Goal: Information Seeking & Learning: Learn about a topic

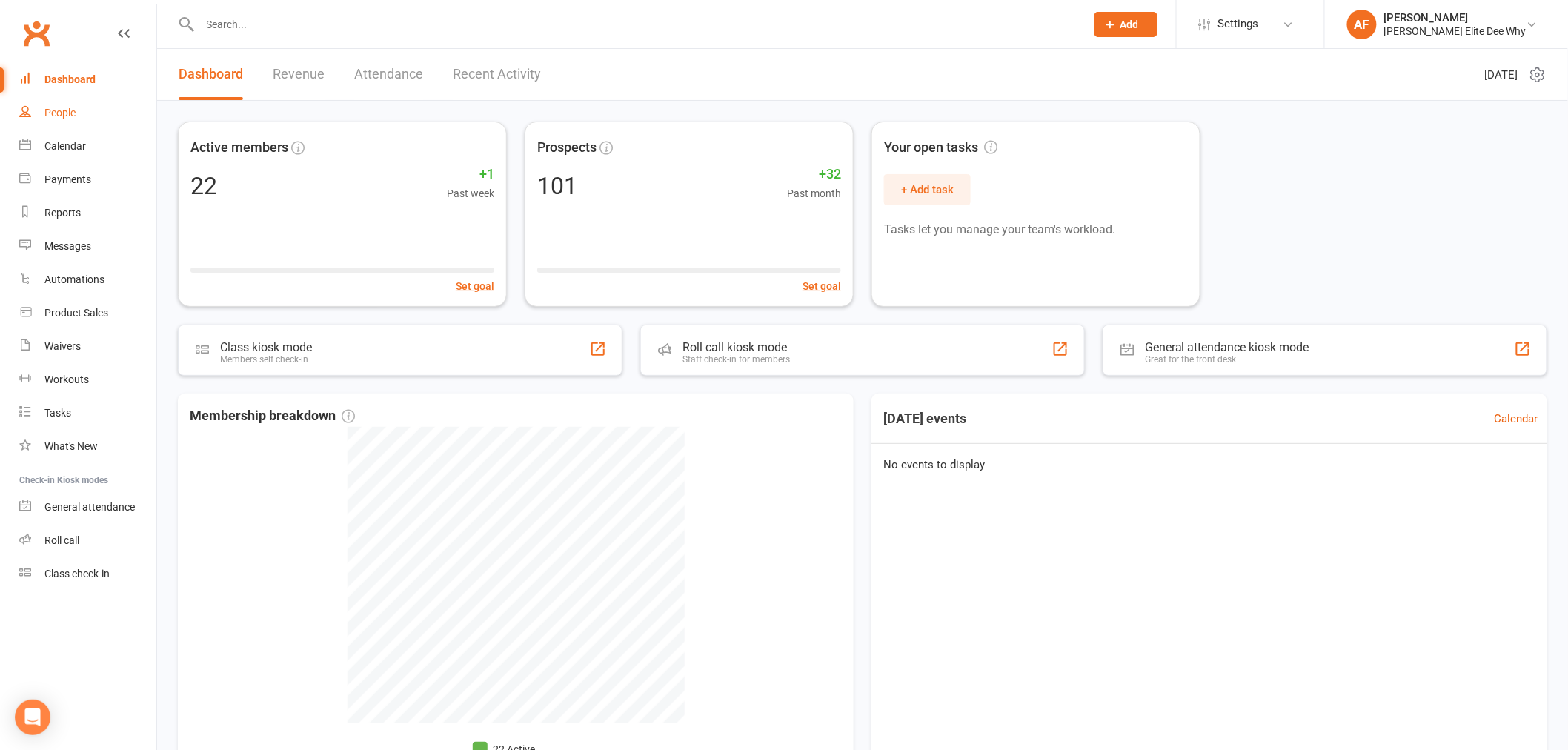
click at [60, 119] on link "People" at bounding box center [87, 113] width 137 height 33
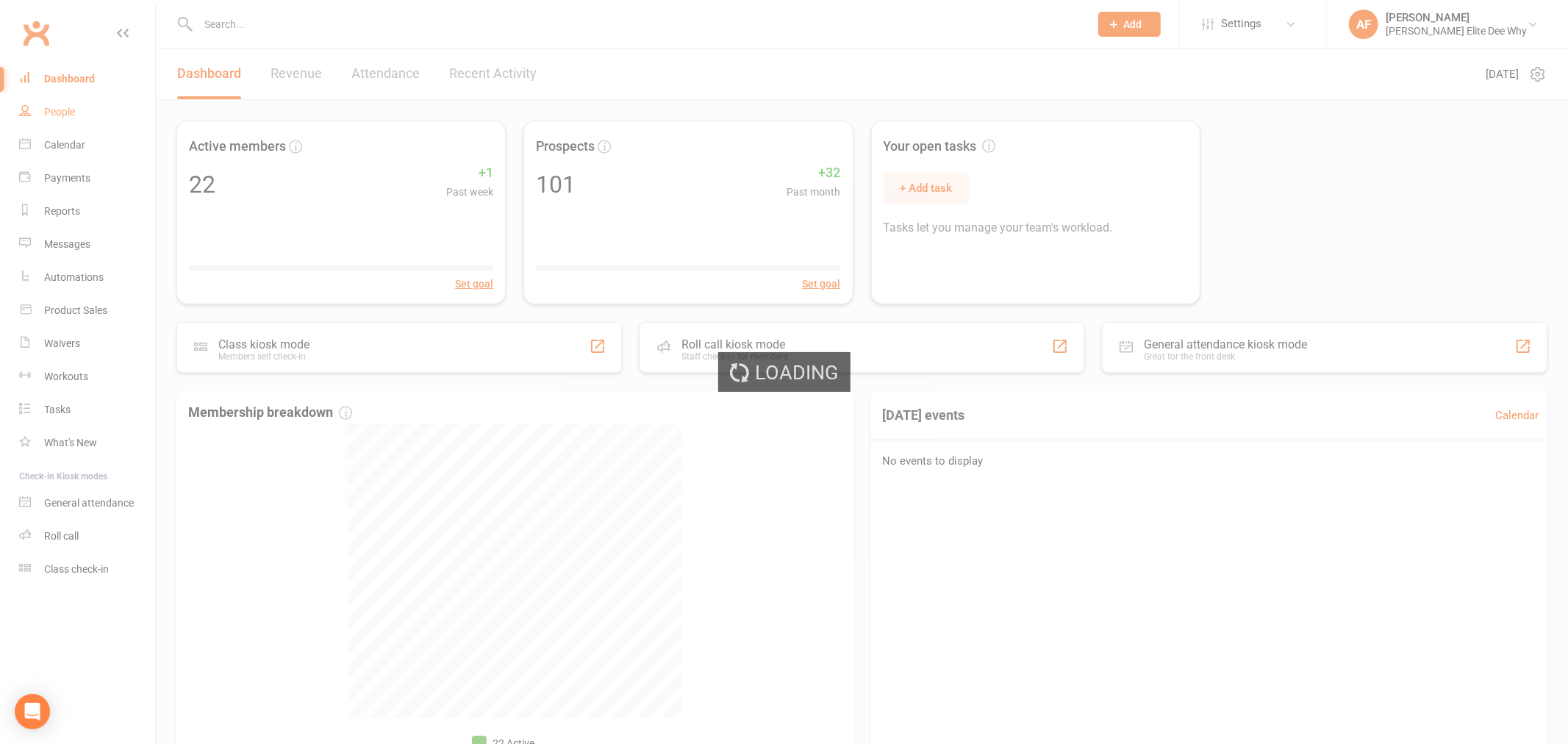
select select "50"
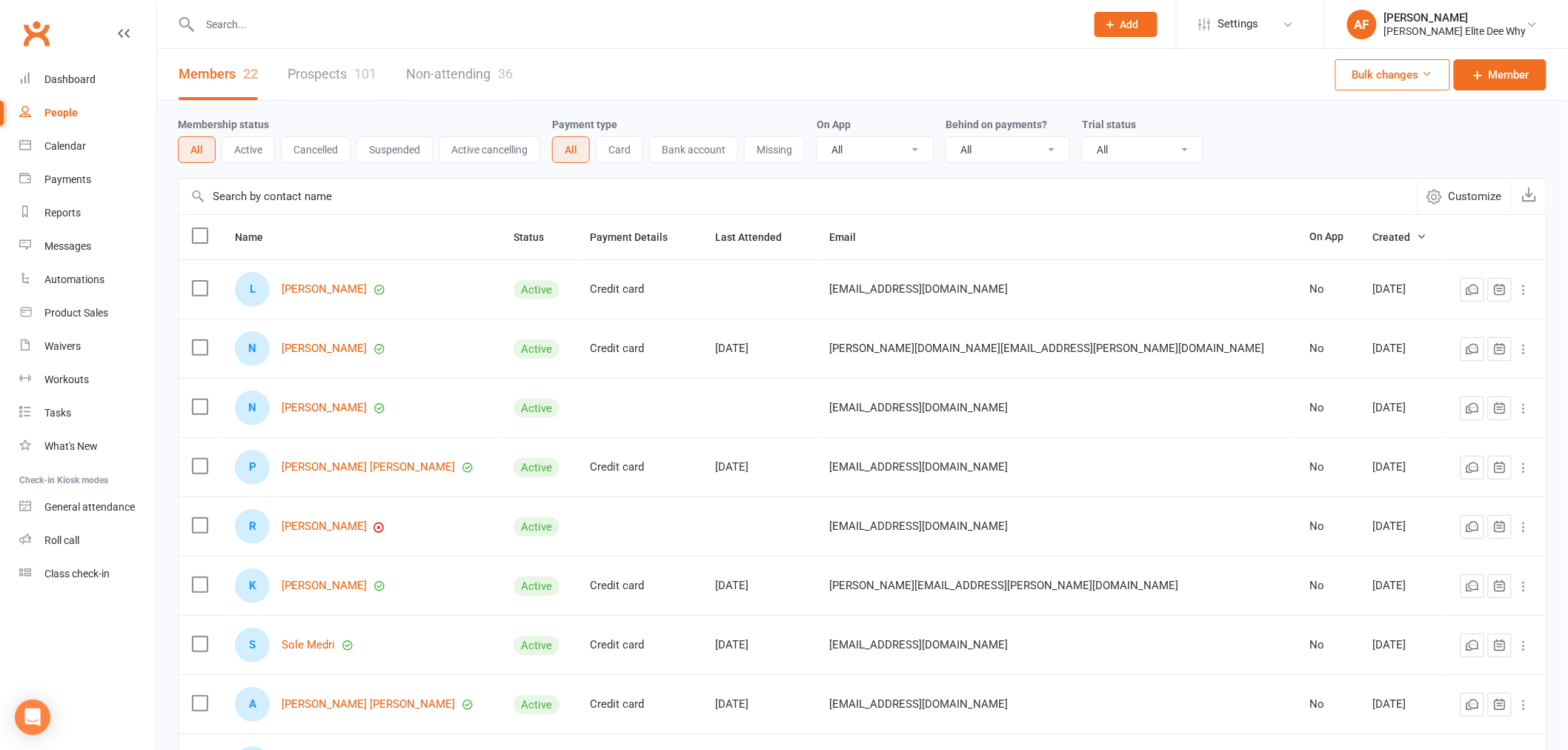
click at [221, 71] on link "Members 22" at bounding box center [219, 75] width 80 height 51
click at [77, 574] on div "Class check-in" at bounding box center [77, 573] width 65 height 12
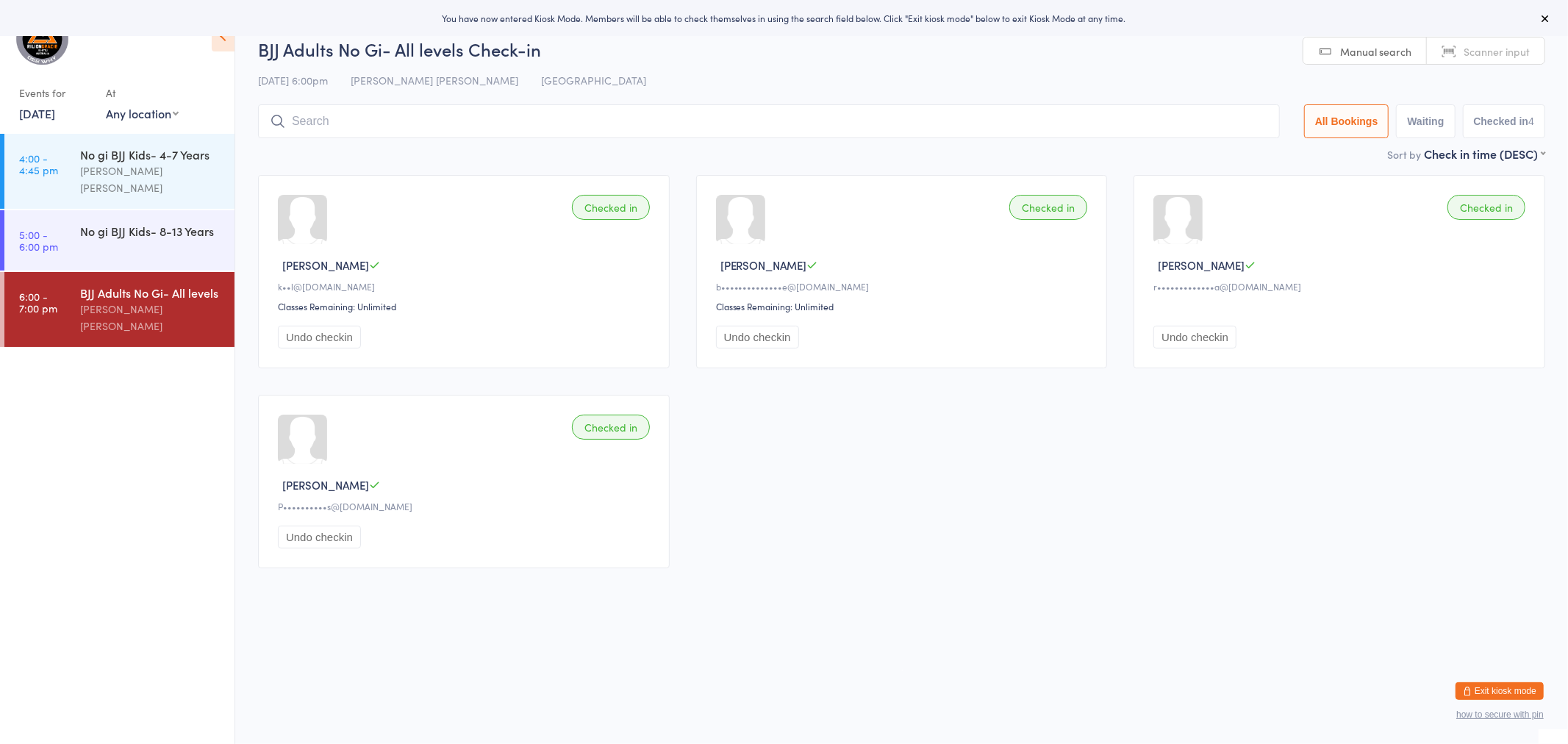
click at [223, 43] on icon at bounding box center [222, 36] width 23 height 31
click at [52, 49] on img at bounding box center [43, 39] width 55 height 55
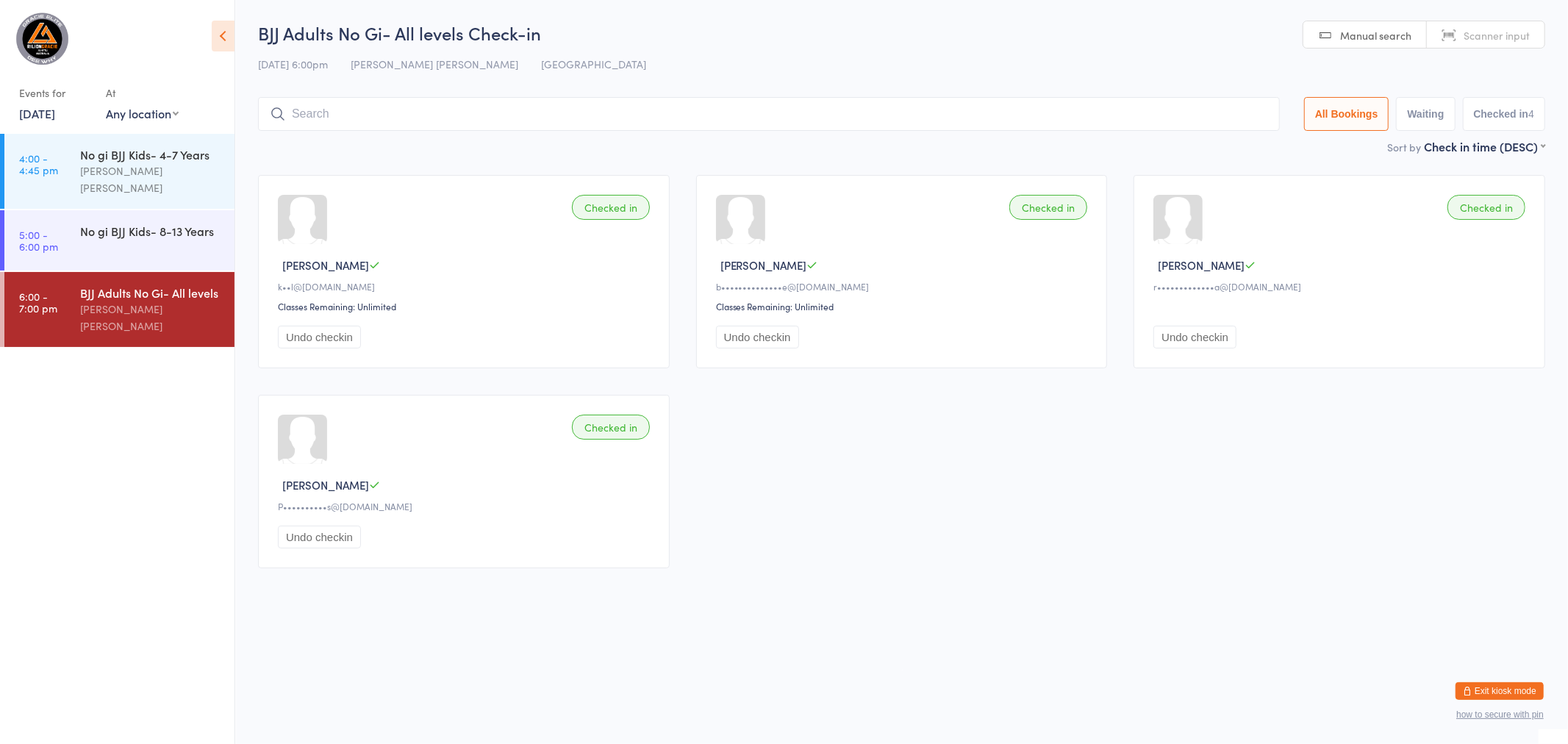
click at [218, 41] on icon at bounding box center [222, 36] width 23 height 31
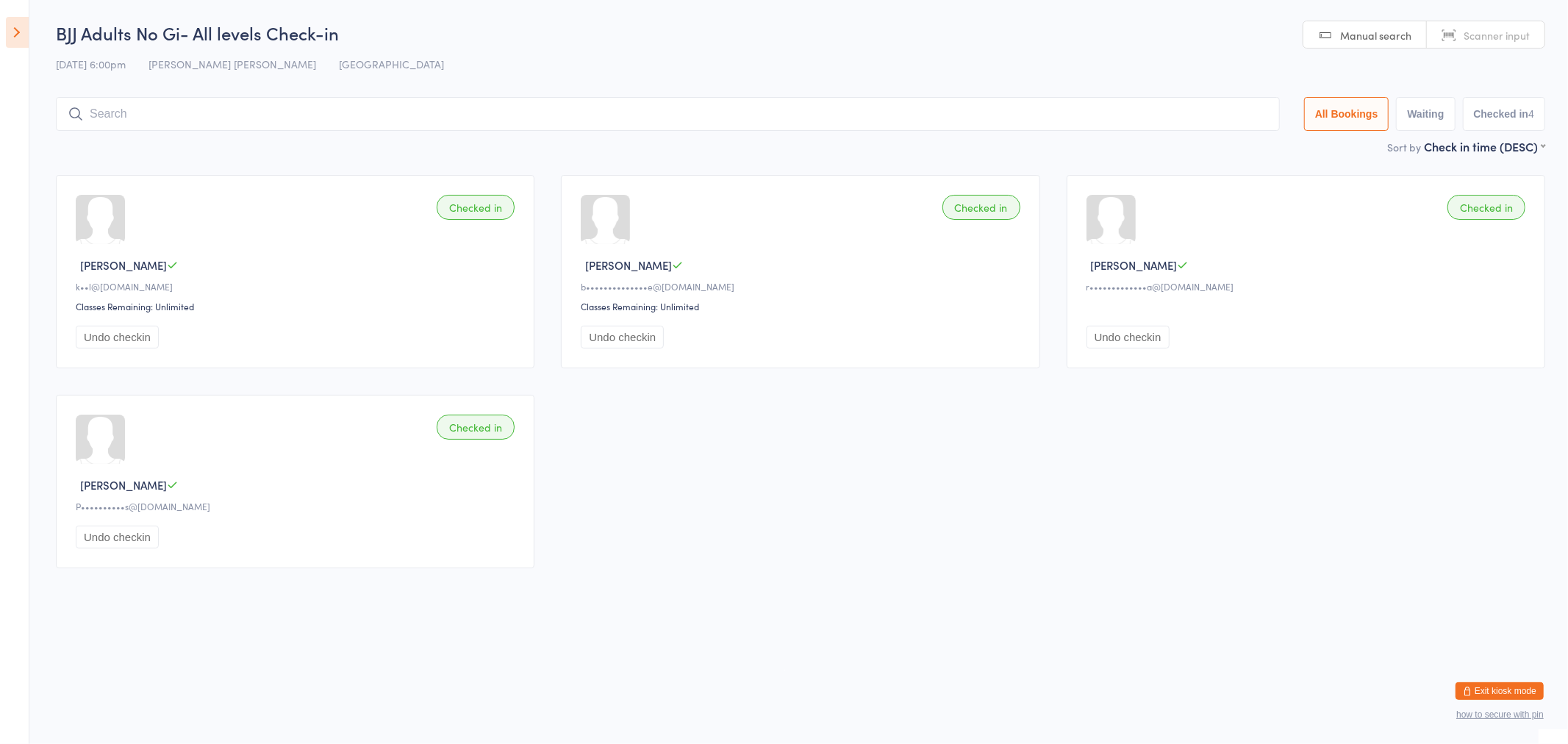
click at [16, 32] on icon at bounding box center [17, 32] width 23 height 31
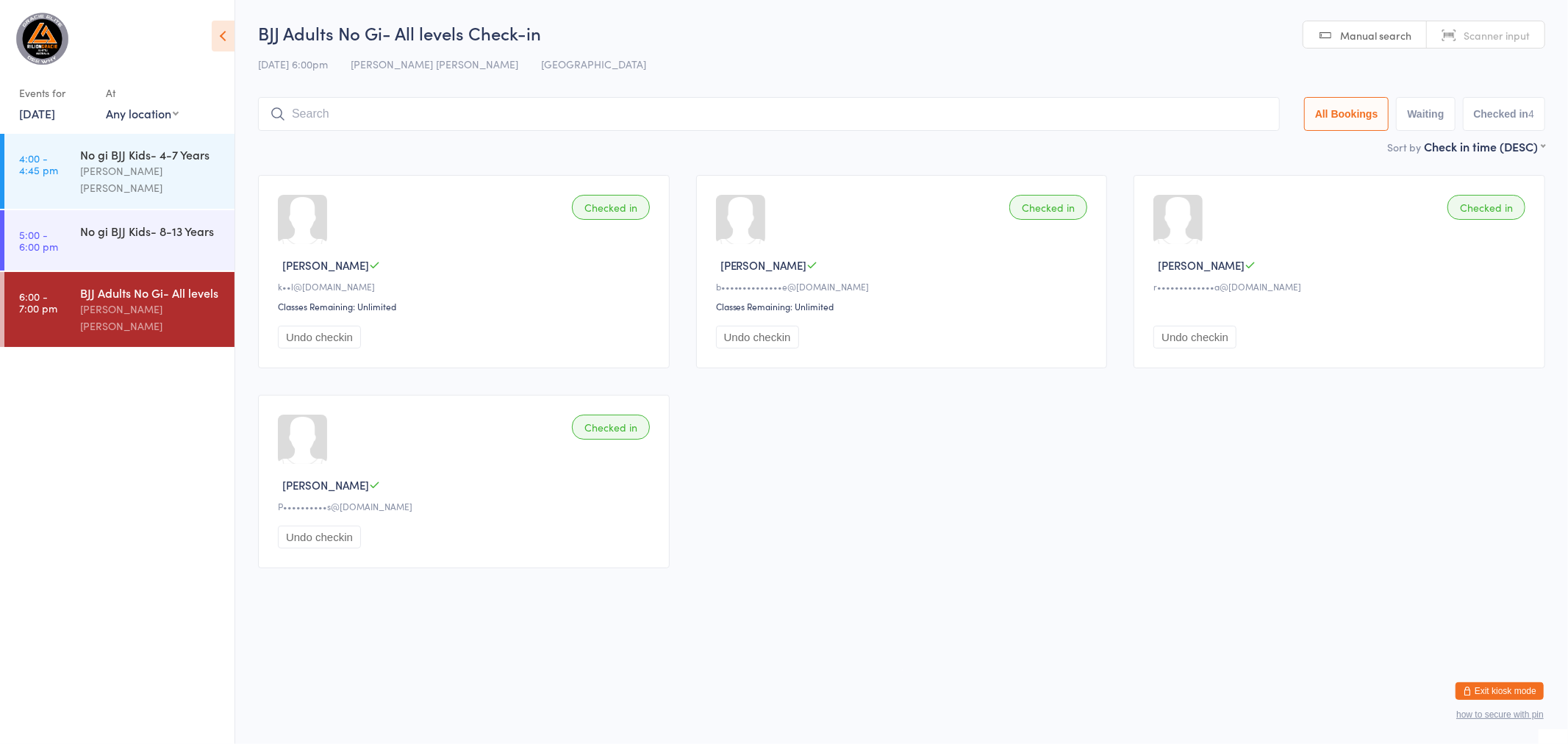
click at [38, 26] on img at bounding box center [43, 39] width 55 height 55
click at [1497, 699] on button "Exit kiosk mode" at bounding box center [1500, 691] width 88 height 17
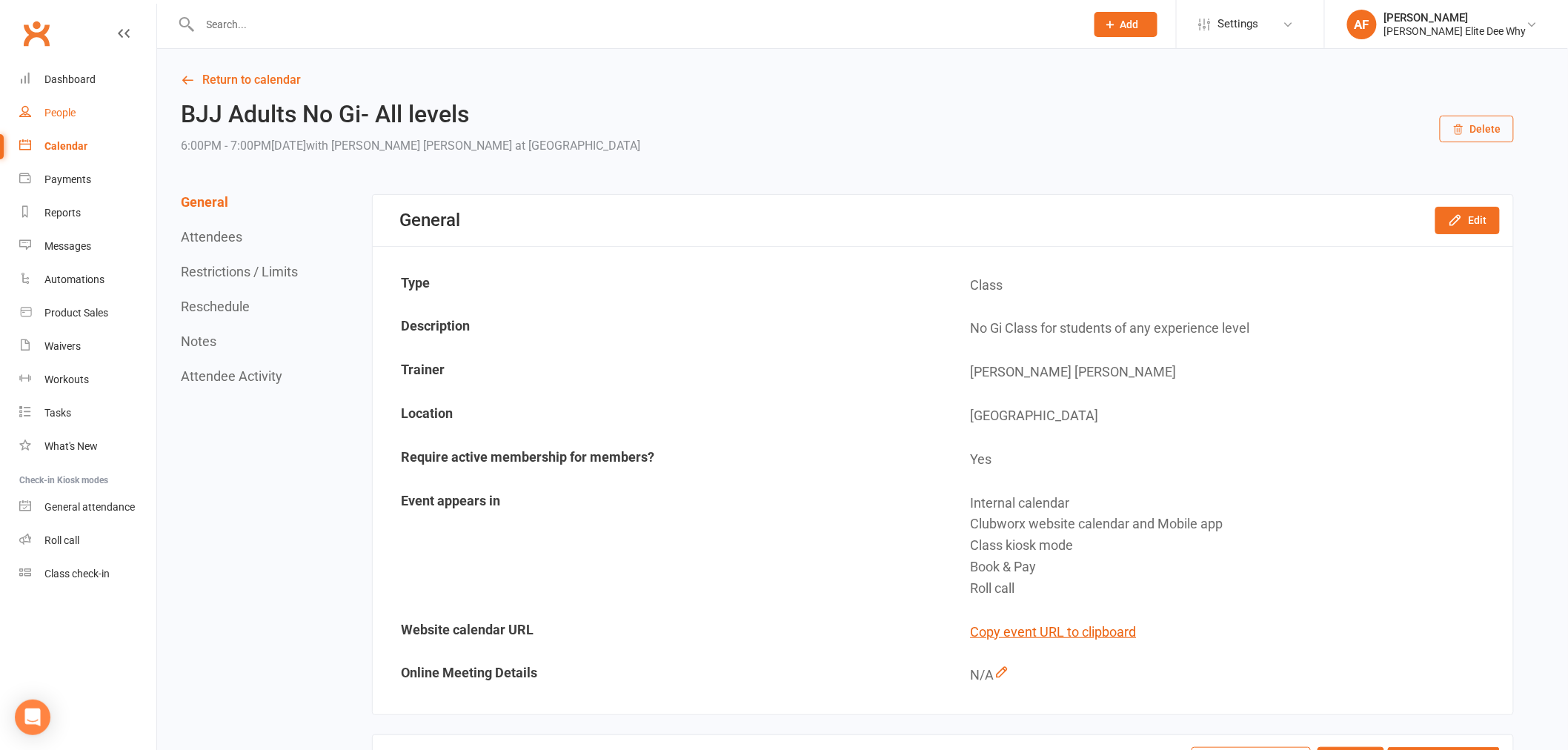
click at [60, 114] on div "People" at bounding box center [60, 112] width 31 height 12
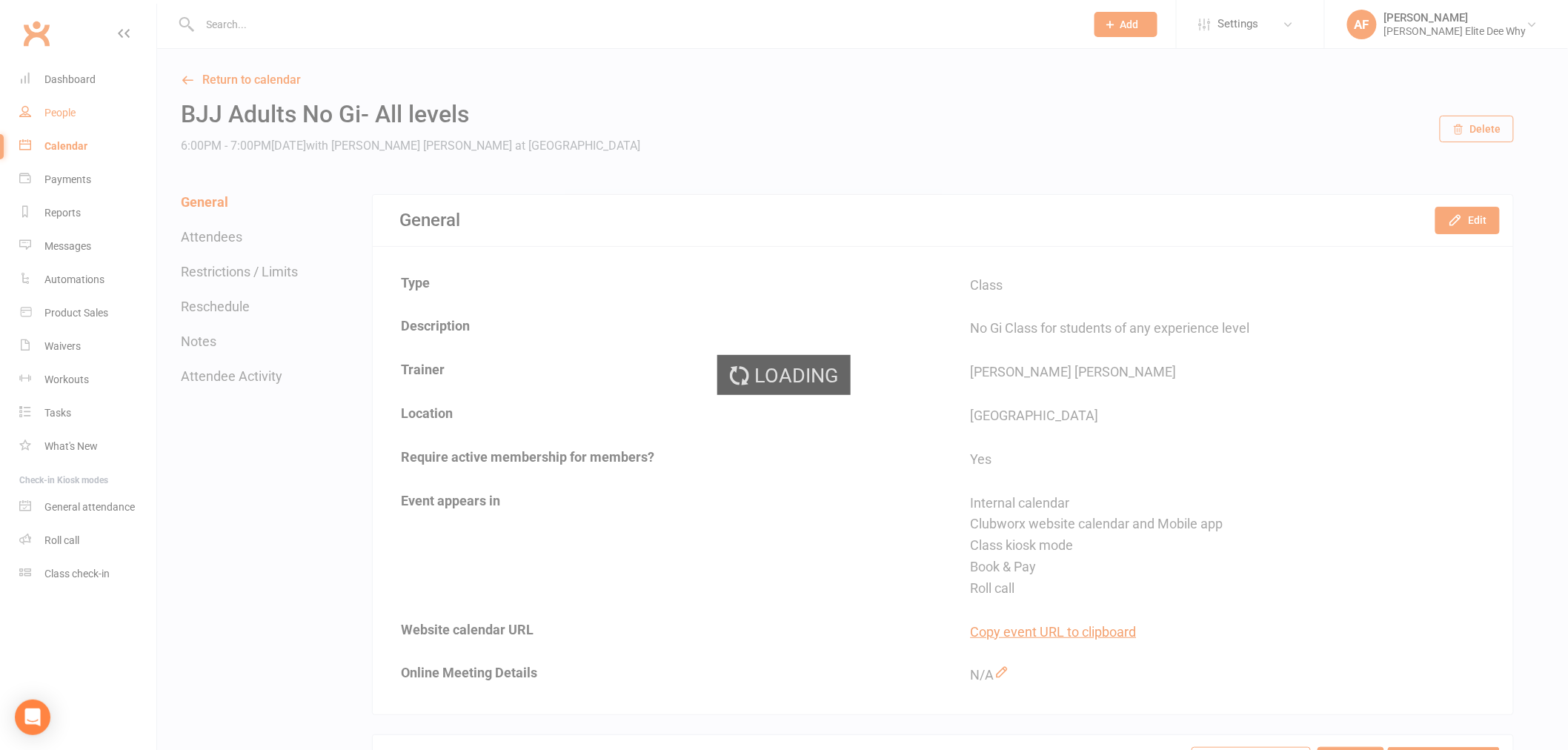
select select "50"
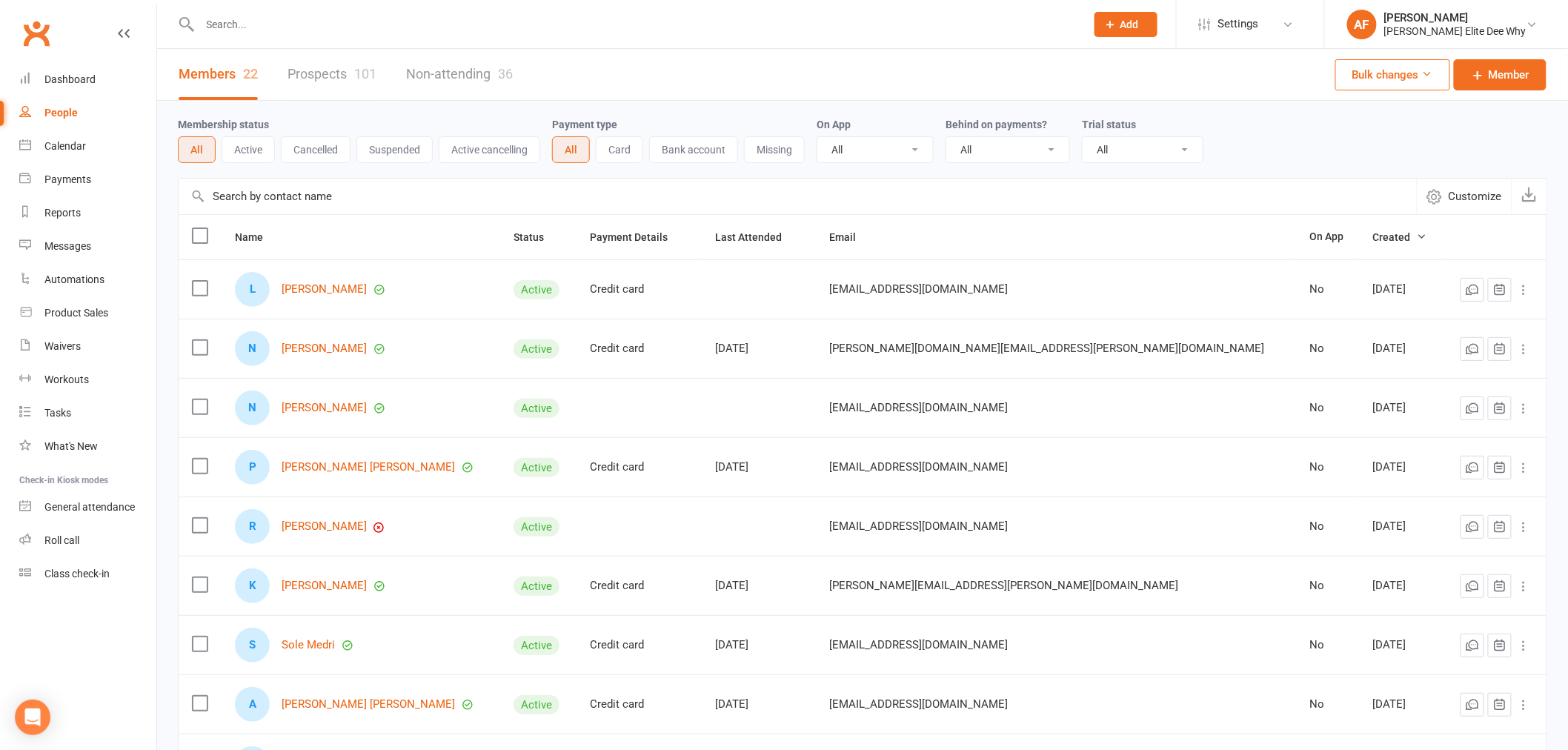
click at [64, 115] on div "People" at bounding box center [61, 112] width 33 height 12
click at [1054, 152] on select "All No Yes" at bounding box center [1007, 150] width 123 height 25
click at [912, 113] on div "Membership status All Active Cancelled Suspended Active cancelling Payment type…" at bounding box center [863, 139] width 1370 height 77
click at [918, 149] on select "All Yes No" at bounding box center [875, 150] width 115 height 25
click at [876, 101] on div "Membership status All Active Cancelled Suspended Active cancelling Payment type…" at bounding box center [863, 139] width 1370 height 77
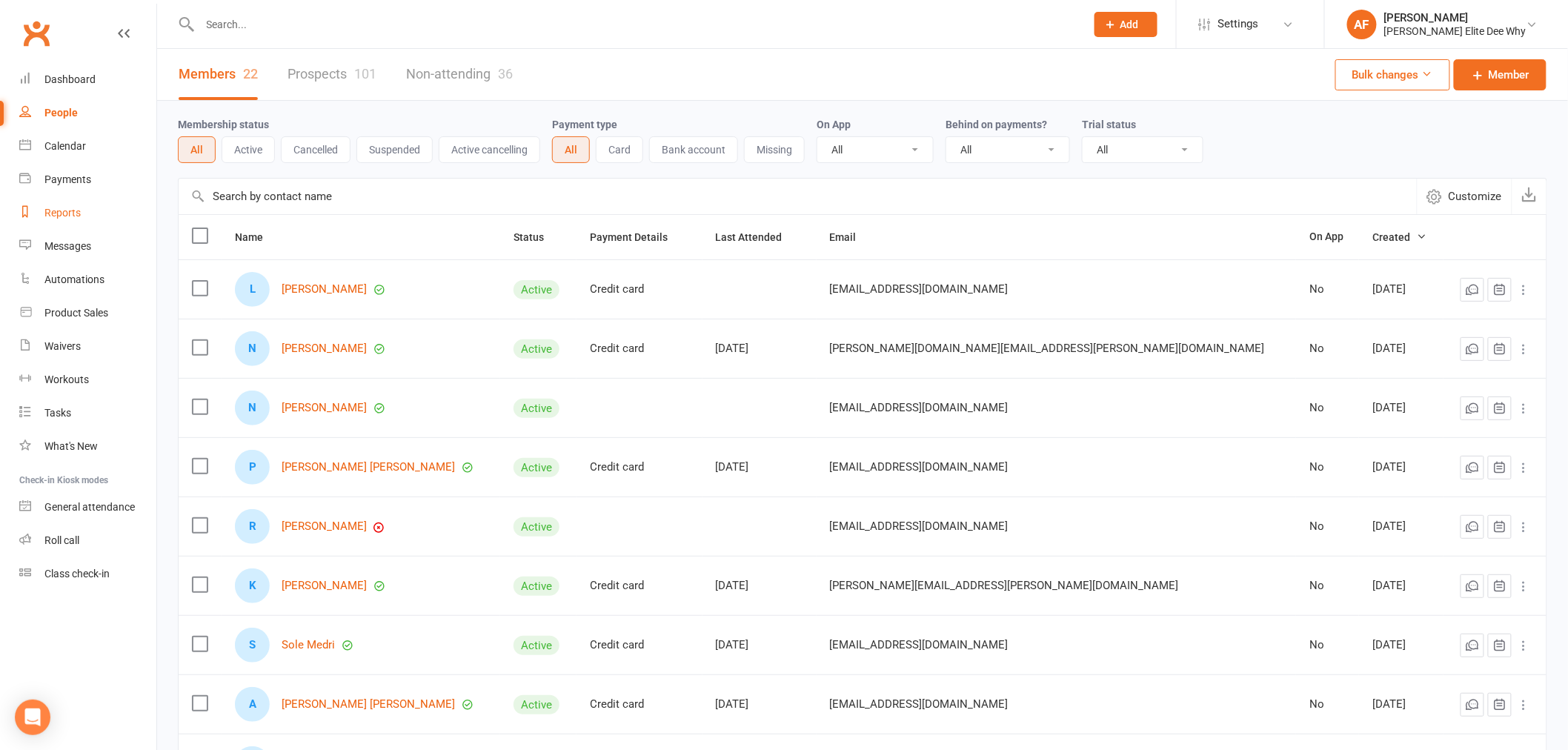
click at [68, 219] on link "Reports" at bounding box center [87, 213] width 137 height 33
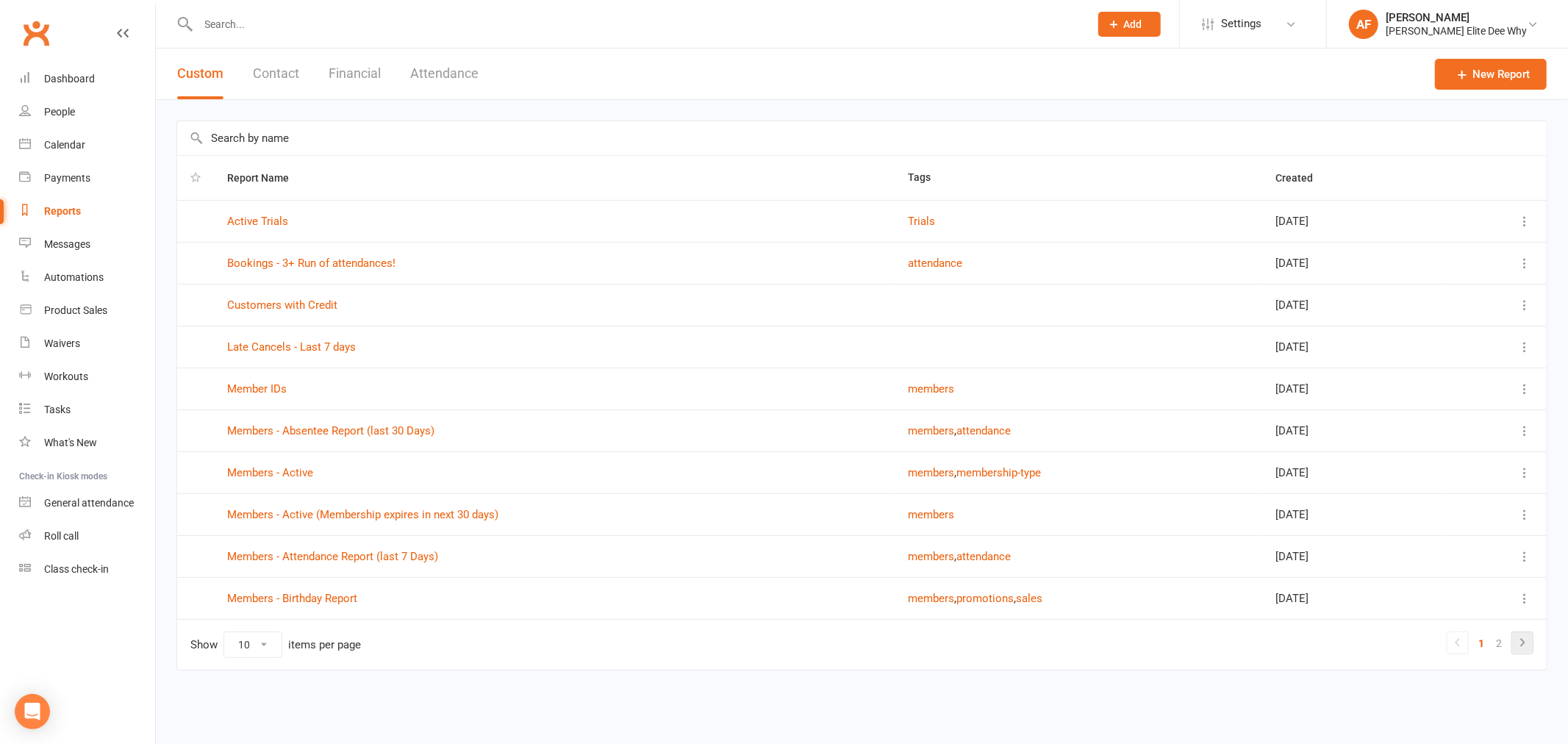
click at [1526, 649] on icon at bounding box center [1522, 643] width 17 height 17
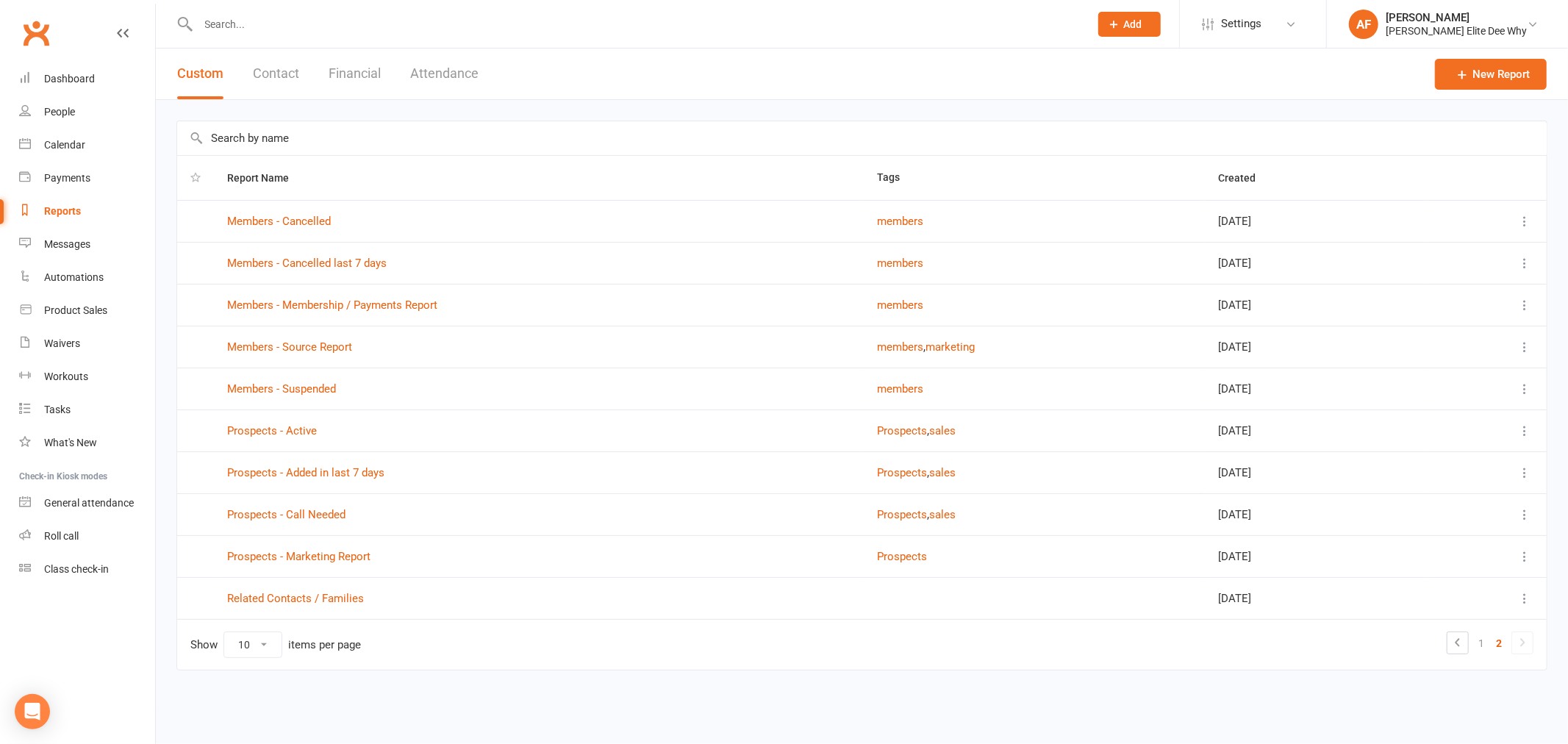
click at [275, 74] on button "Contact" at bounding box center [276, 74] width 47 height 50
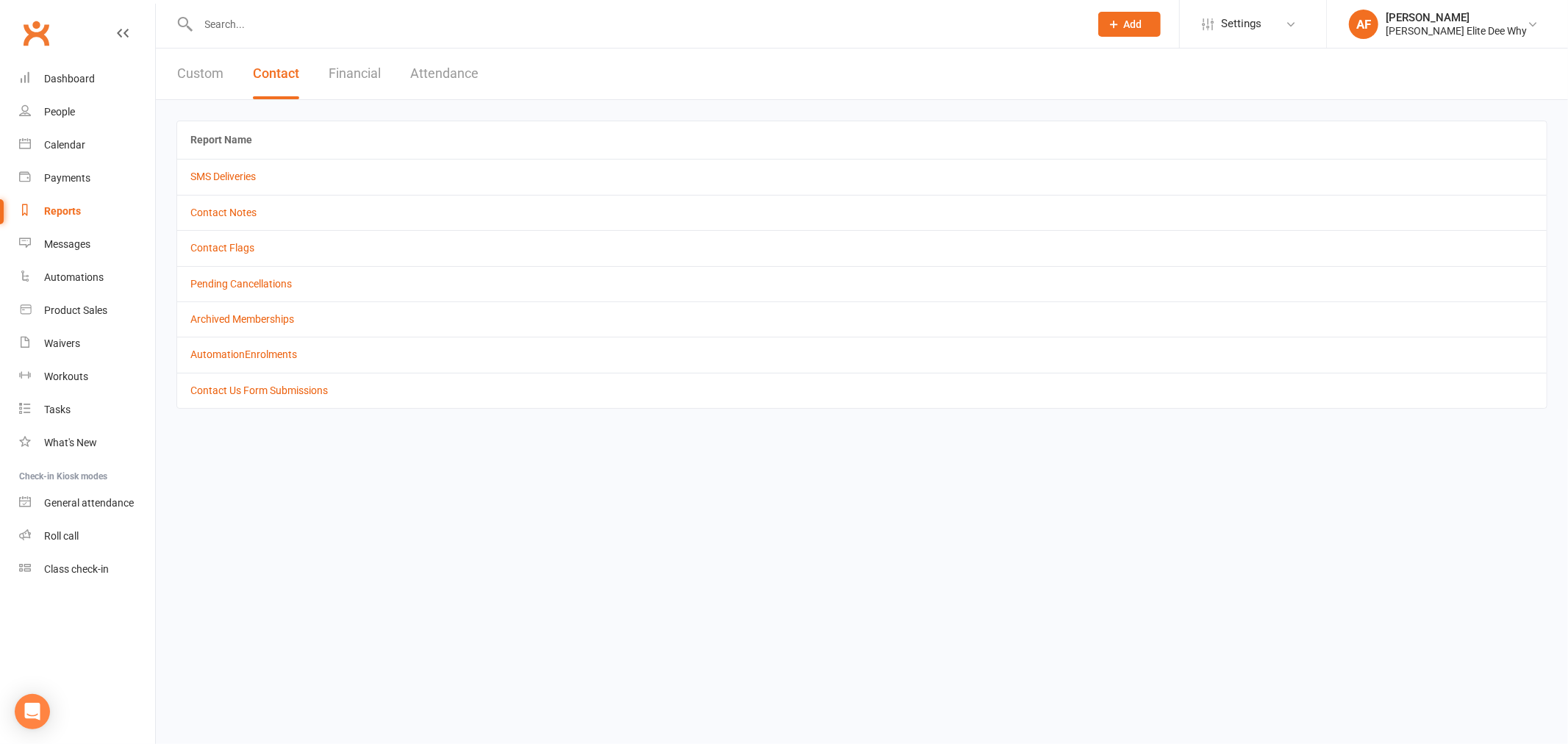
click at [372, 71] on button "Financial" at bounding box center [355, 74] width 52 height 50
click at [465, 71] on button "Attendance" at bounding box center [446, 74] width 69 height 50
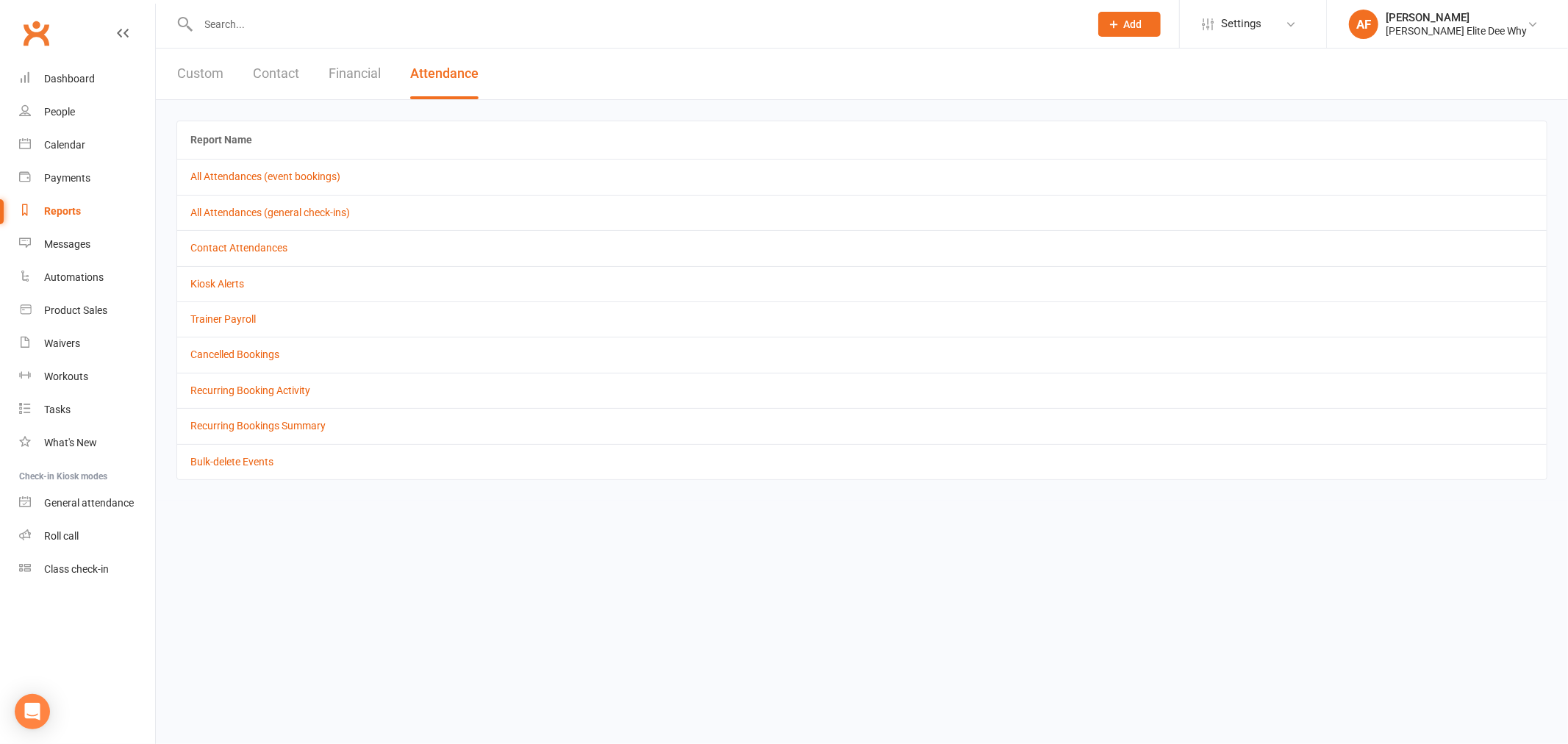
click at [187, 70] on button "Custom" at bounding box center [200, 74] width 47 height 50
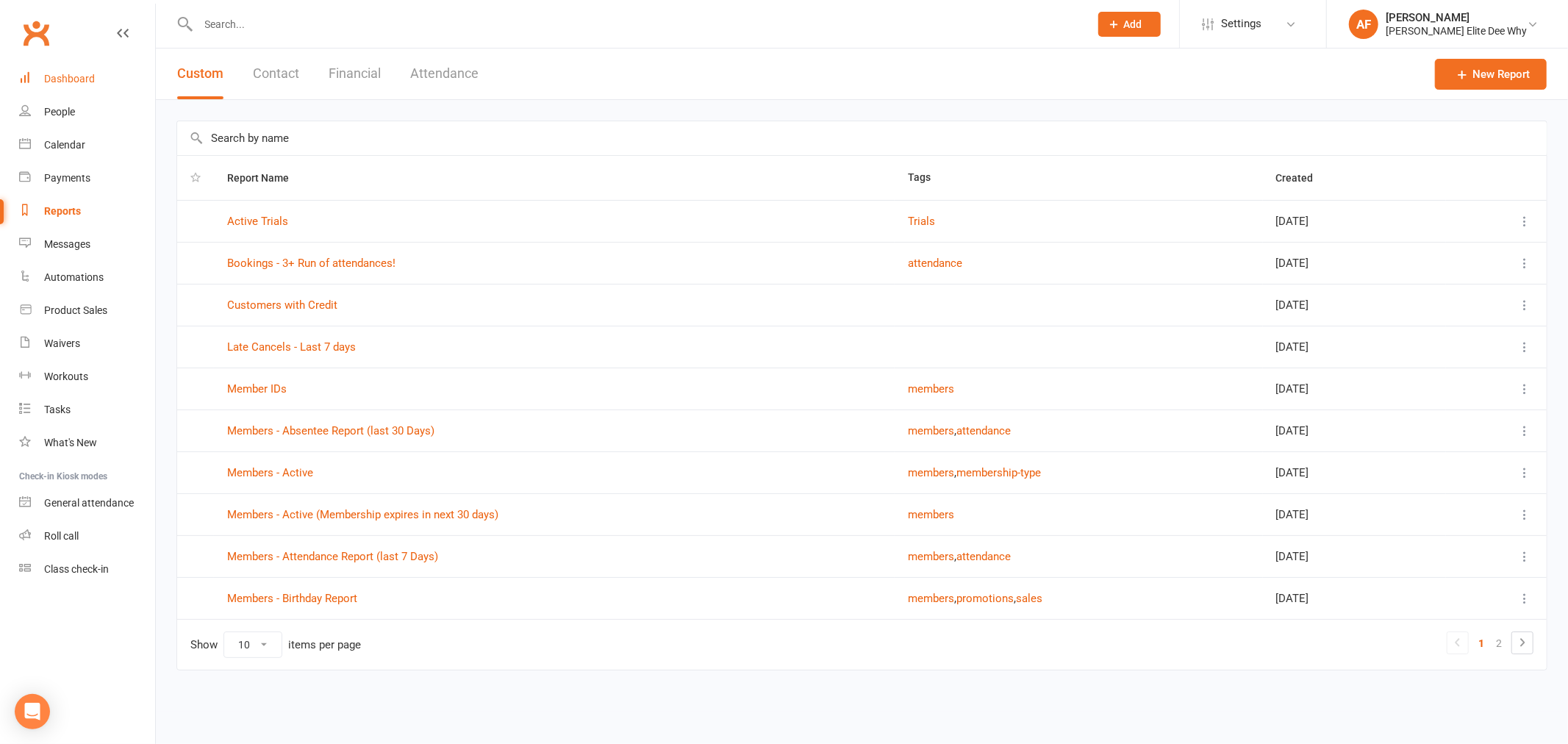
click at [73, 80] on div "Dashboard" at bounding box center [69, 78] width 50 height 12
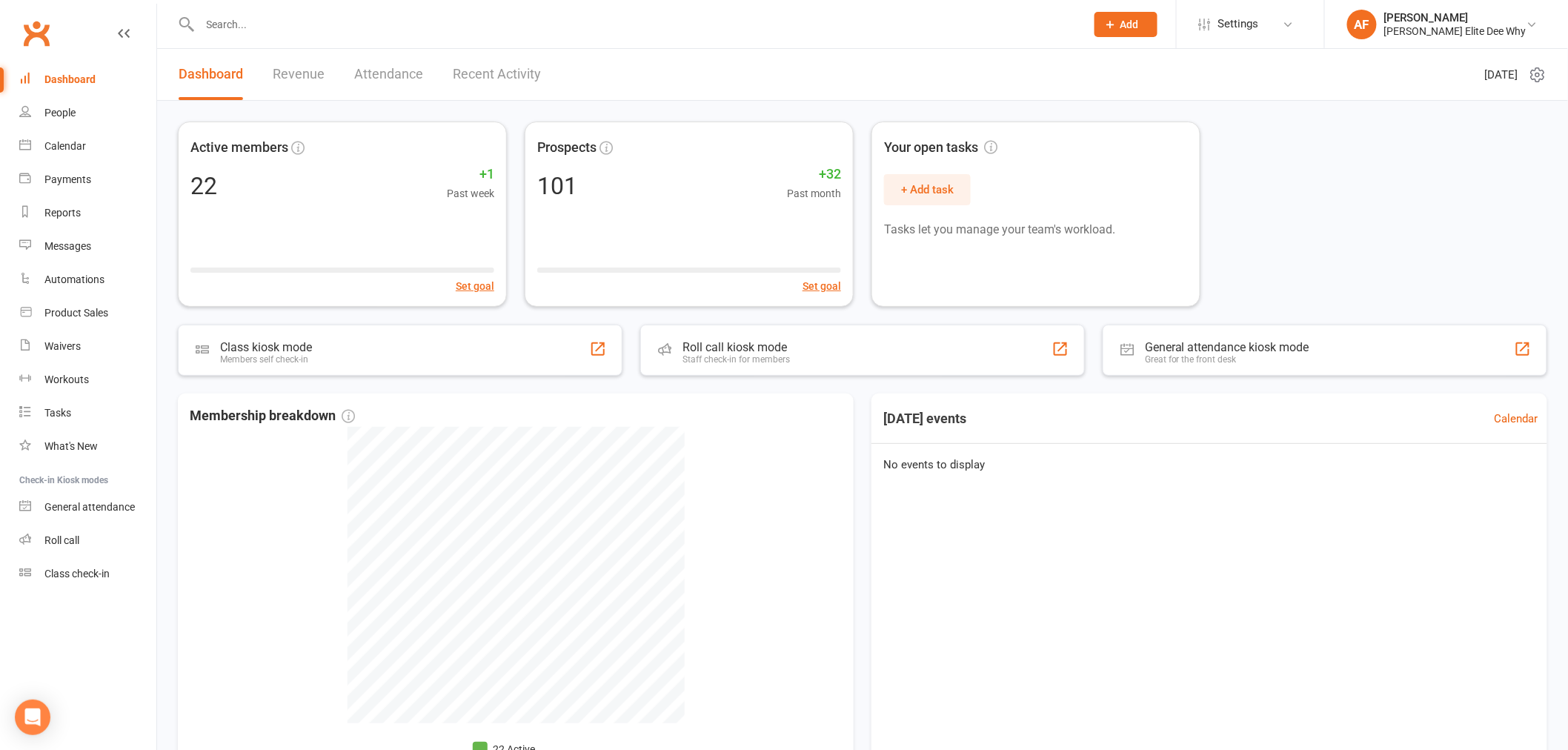
click at [305, 82] on link "Revenue" at bounding box center [298, 75] width 52 height 51
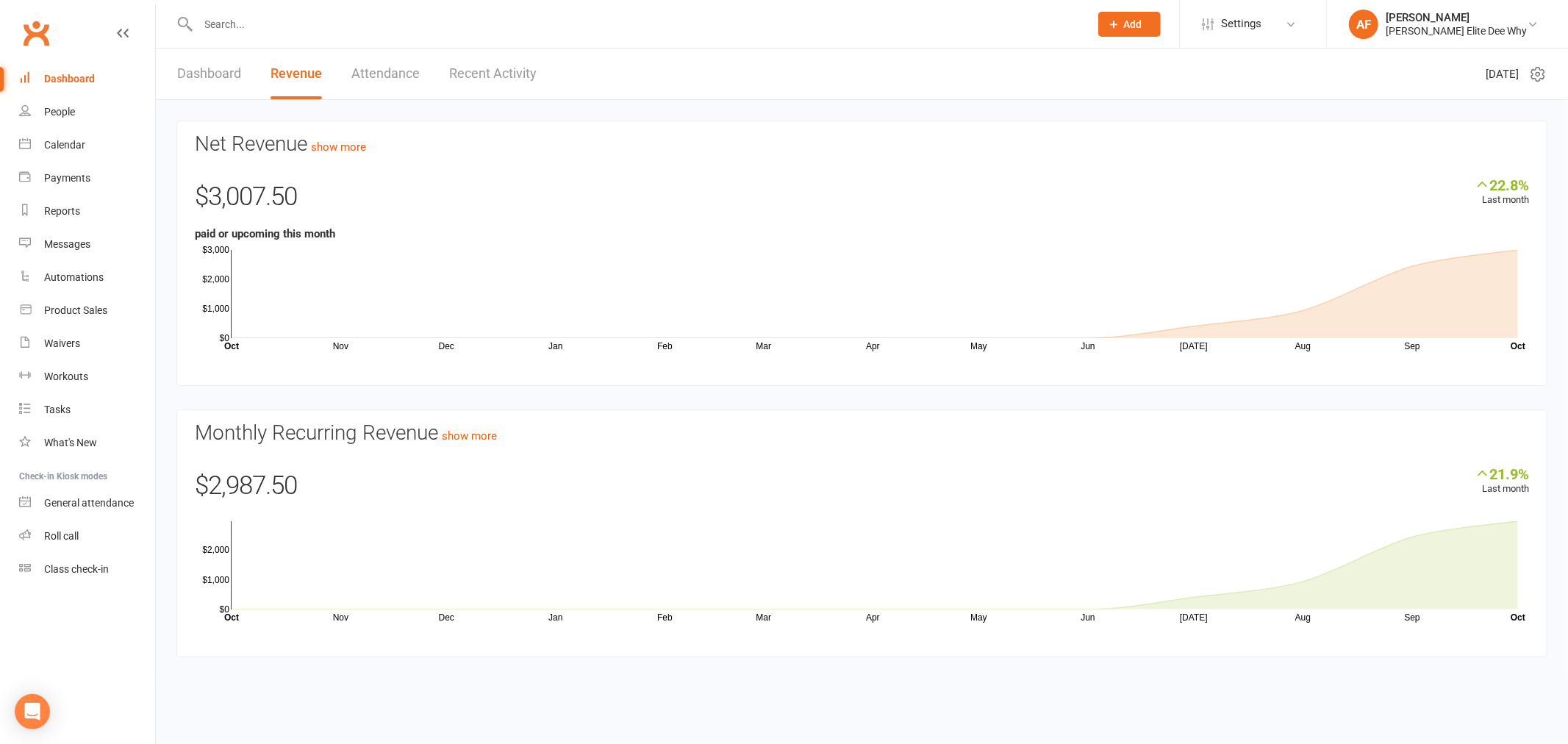
click at [394, 70] on link "Attendance" at bounding box center [386, 74] width 69 height 50
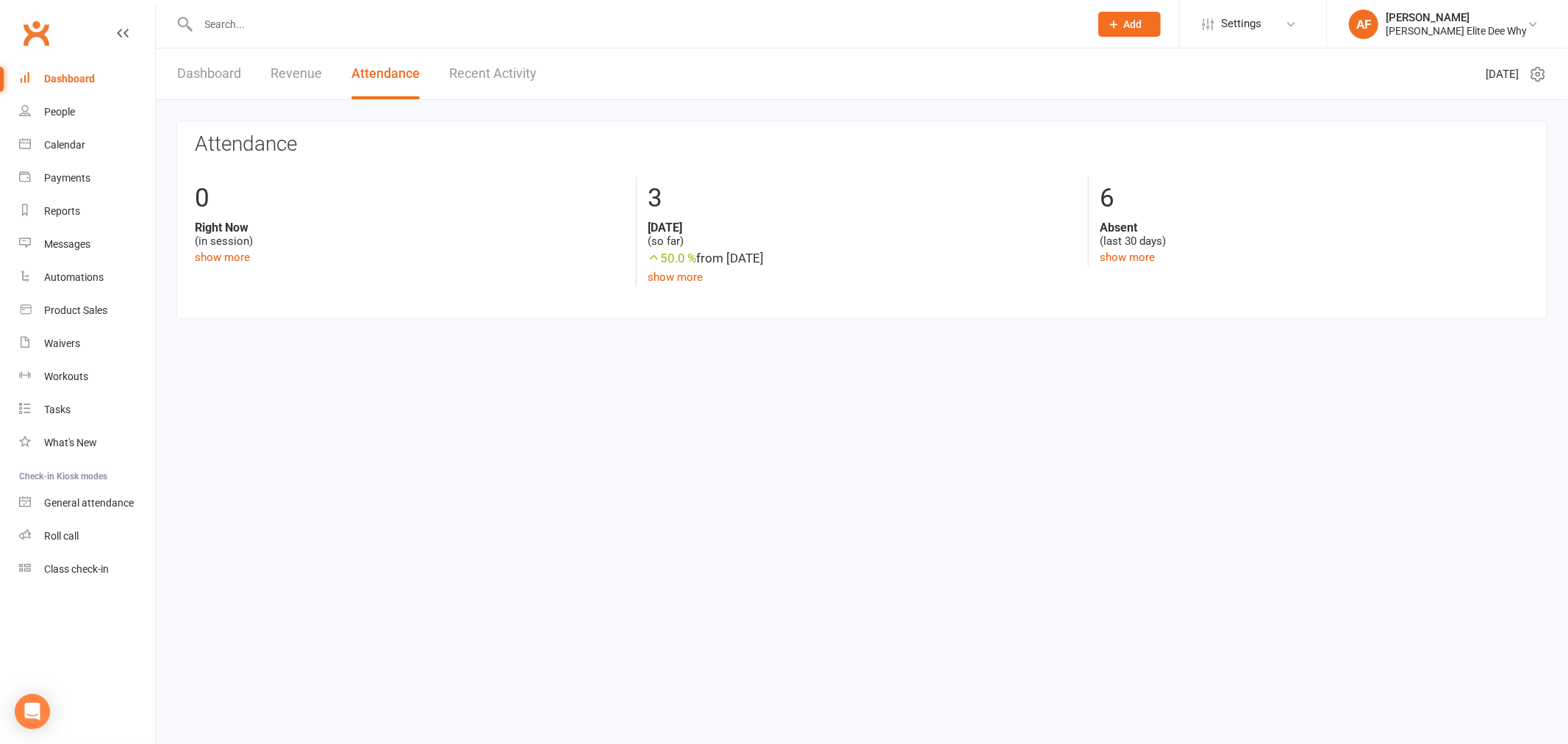
click at [513, 68] on link "Recent Activity" at bounding box center [493, 74] width 88 height 50
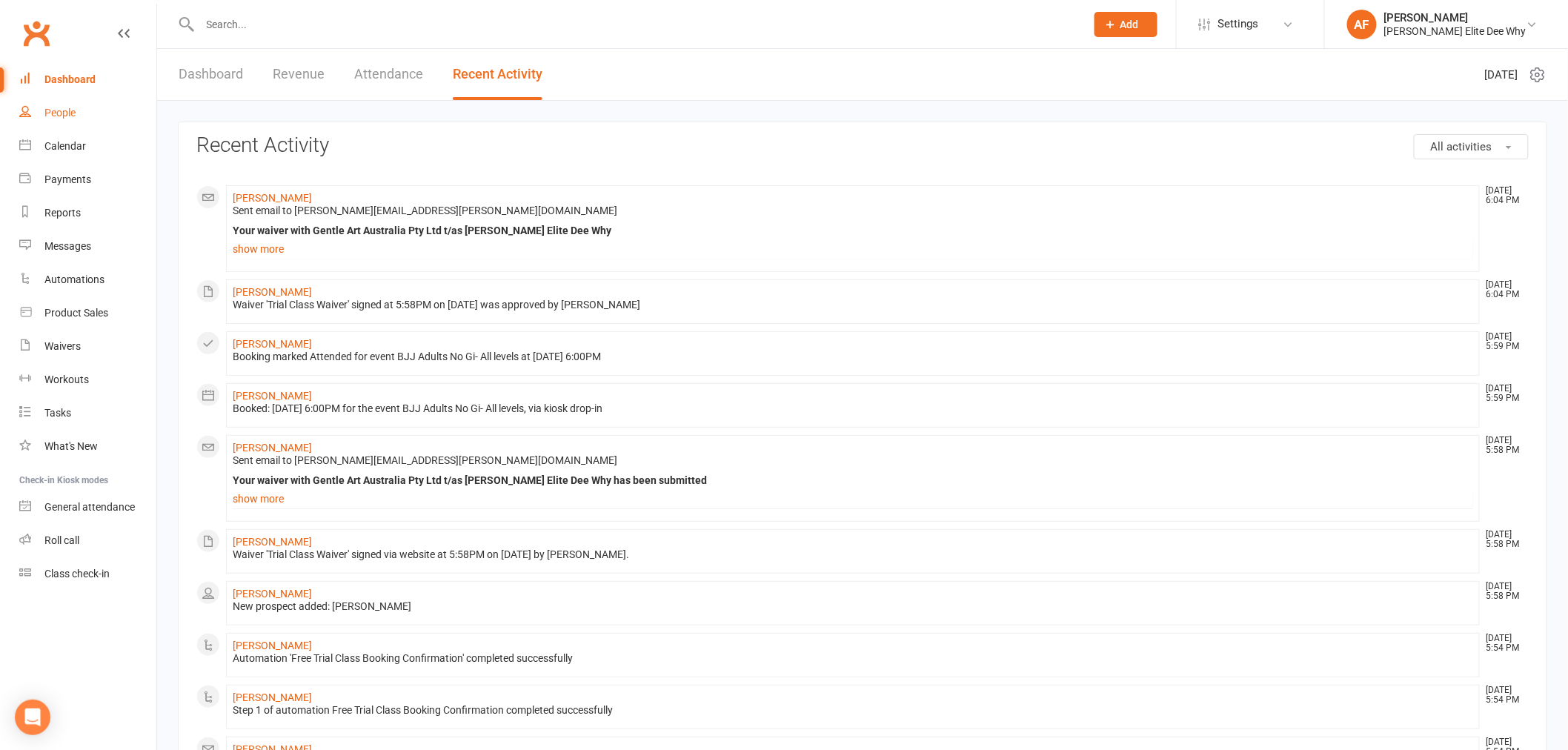
click at [60, 108] on div "People" at bounding box center [60, 112] width 31 height 12
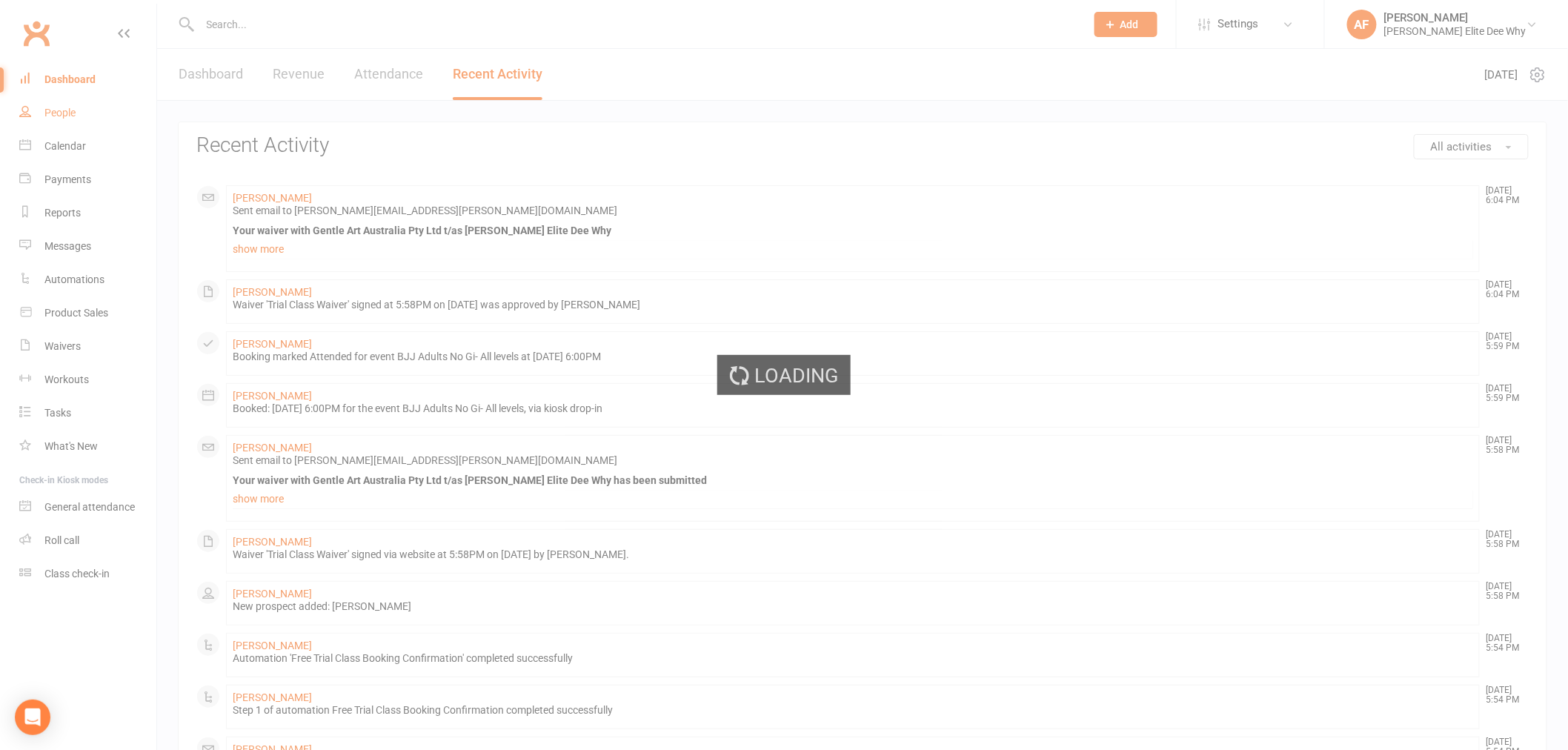
select select "50"
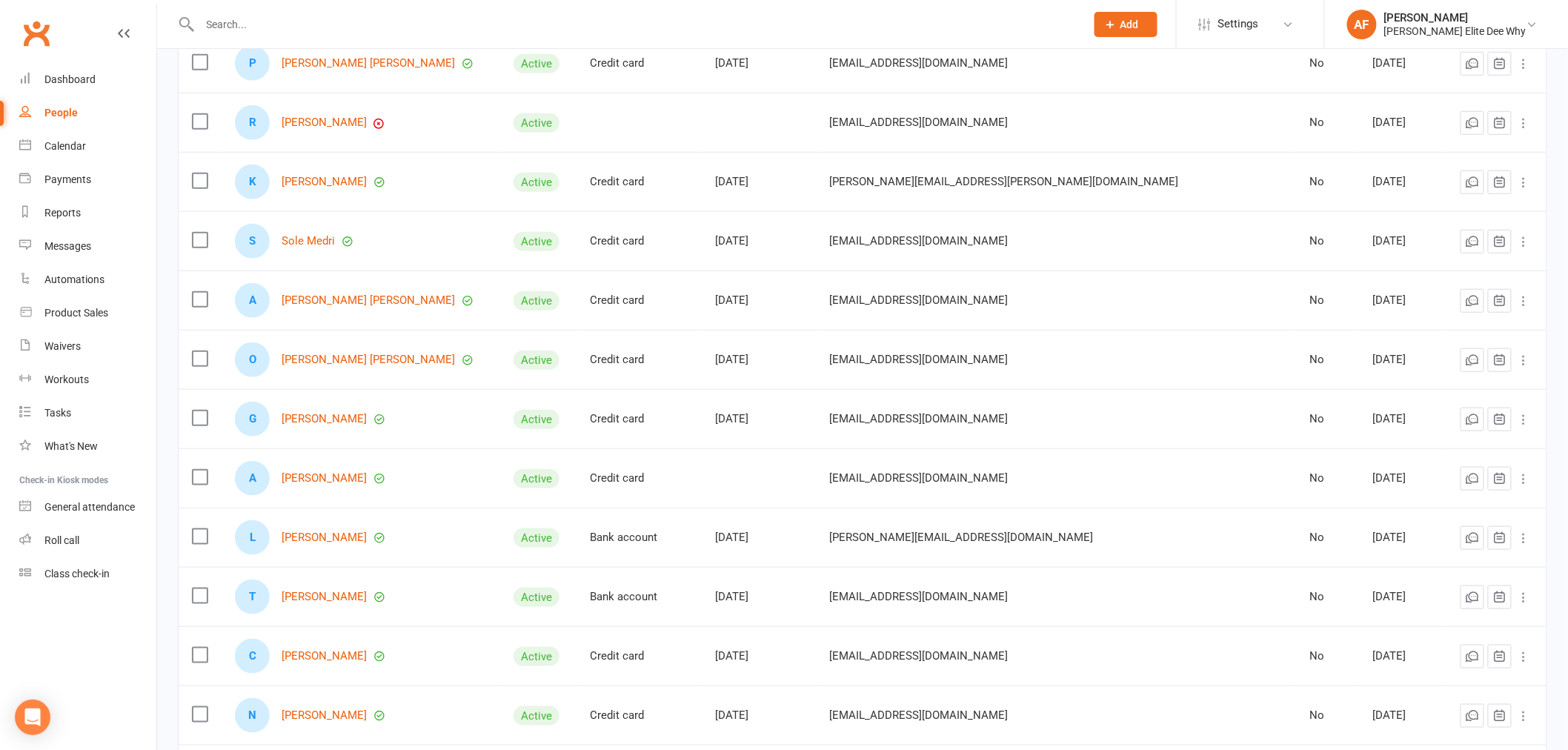
scroll to position [411, 0]
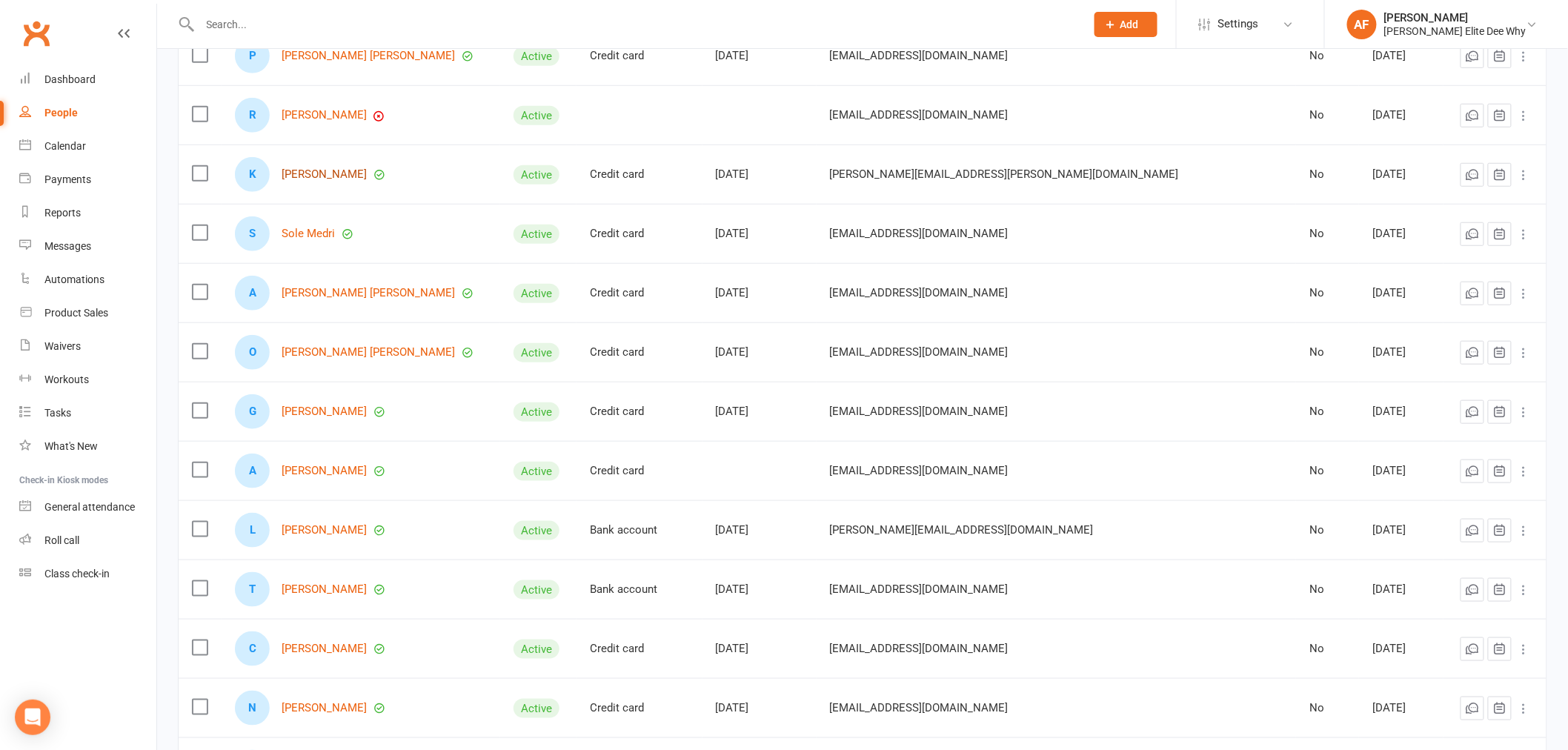
click at [340, 178] on link "[PERSON_NAME]" at bounding box center [324, 175] width 85 height 13
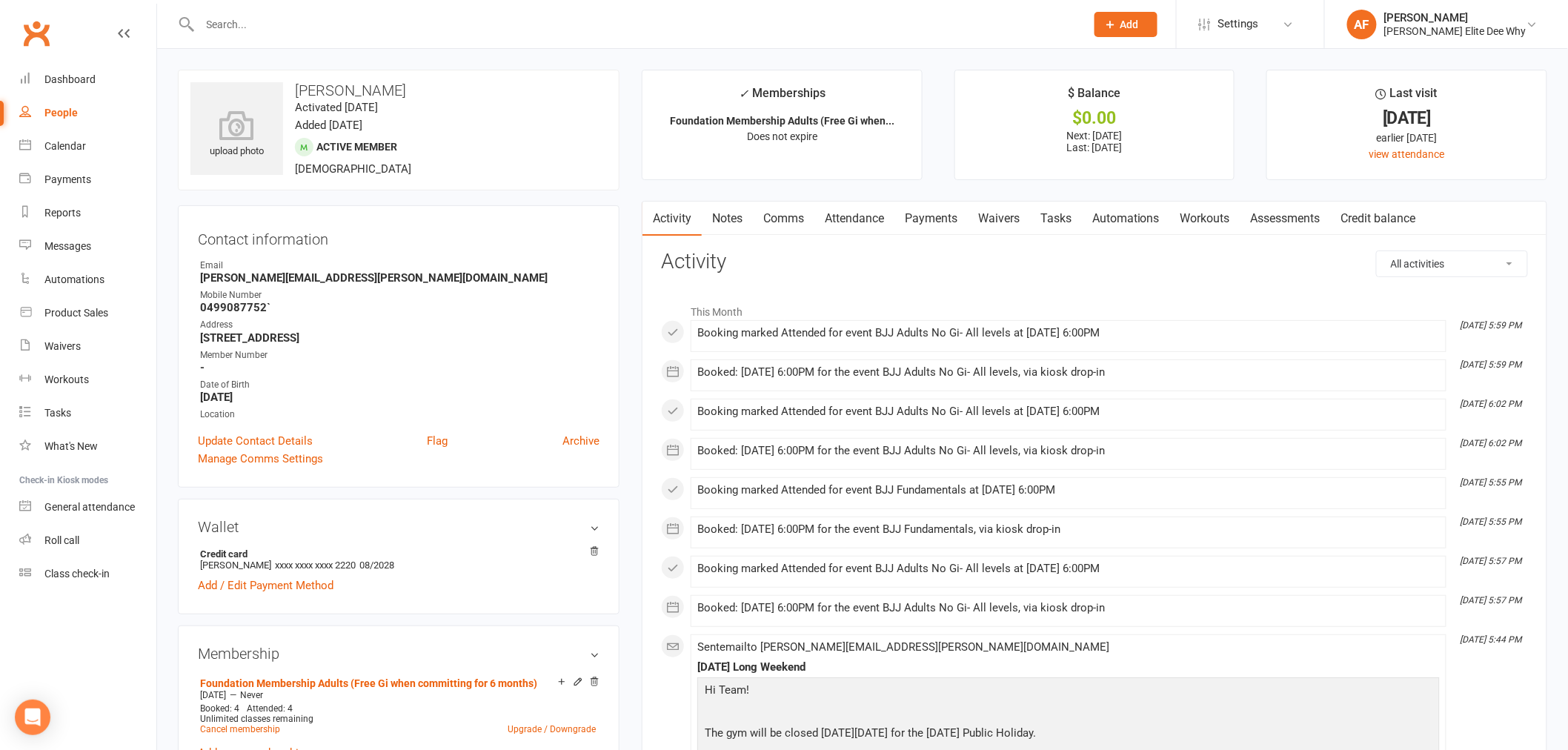
click at [116, 36] on div "Clubworx" at bounding box center [78, 42] width 157 height 55
click at [120, 28] on icon at bounding box center [123, 33] width 12 height 12
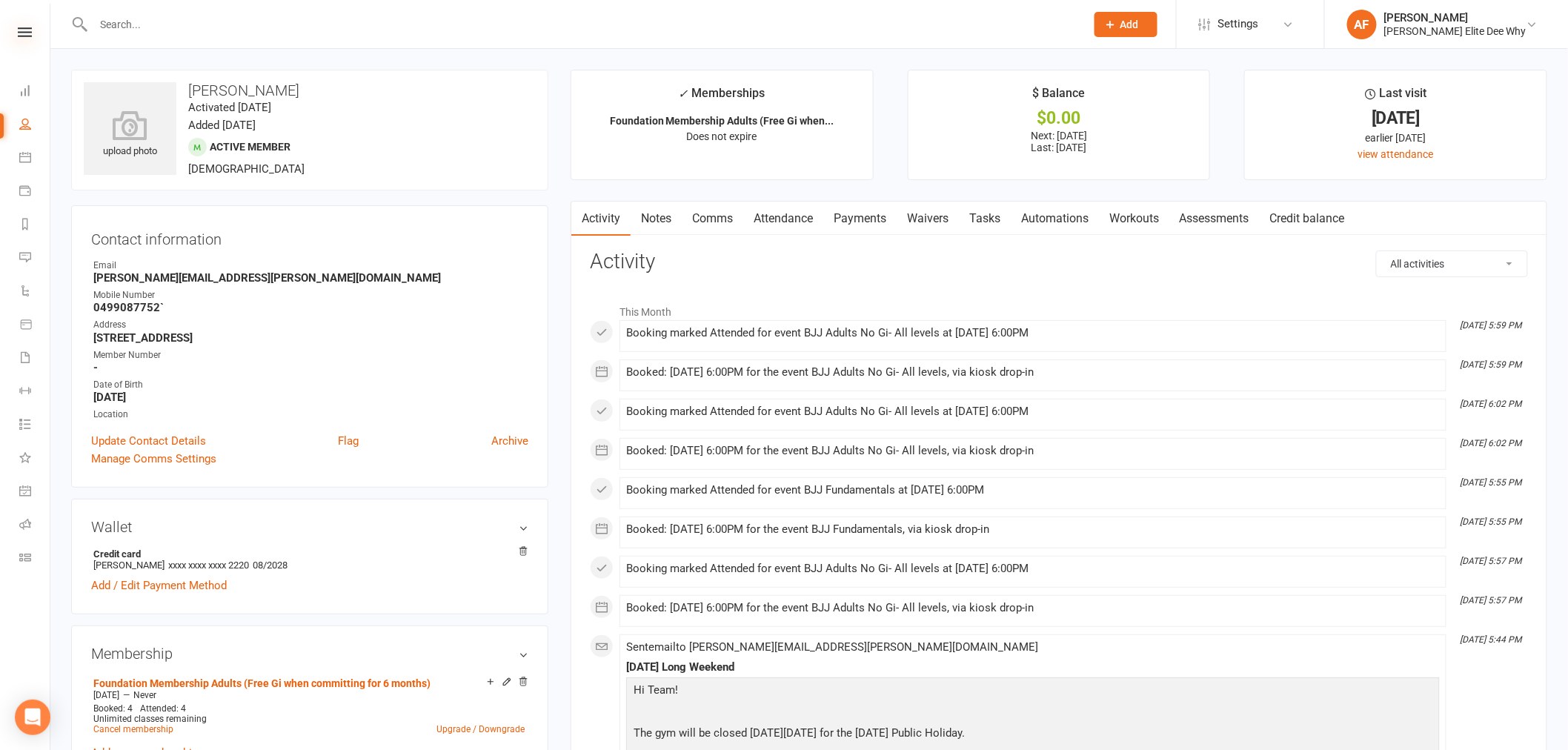
click at [28, 30] on icon at bounding box center [25, 32] width 14 height 10
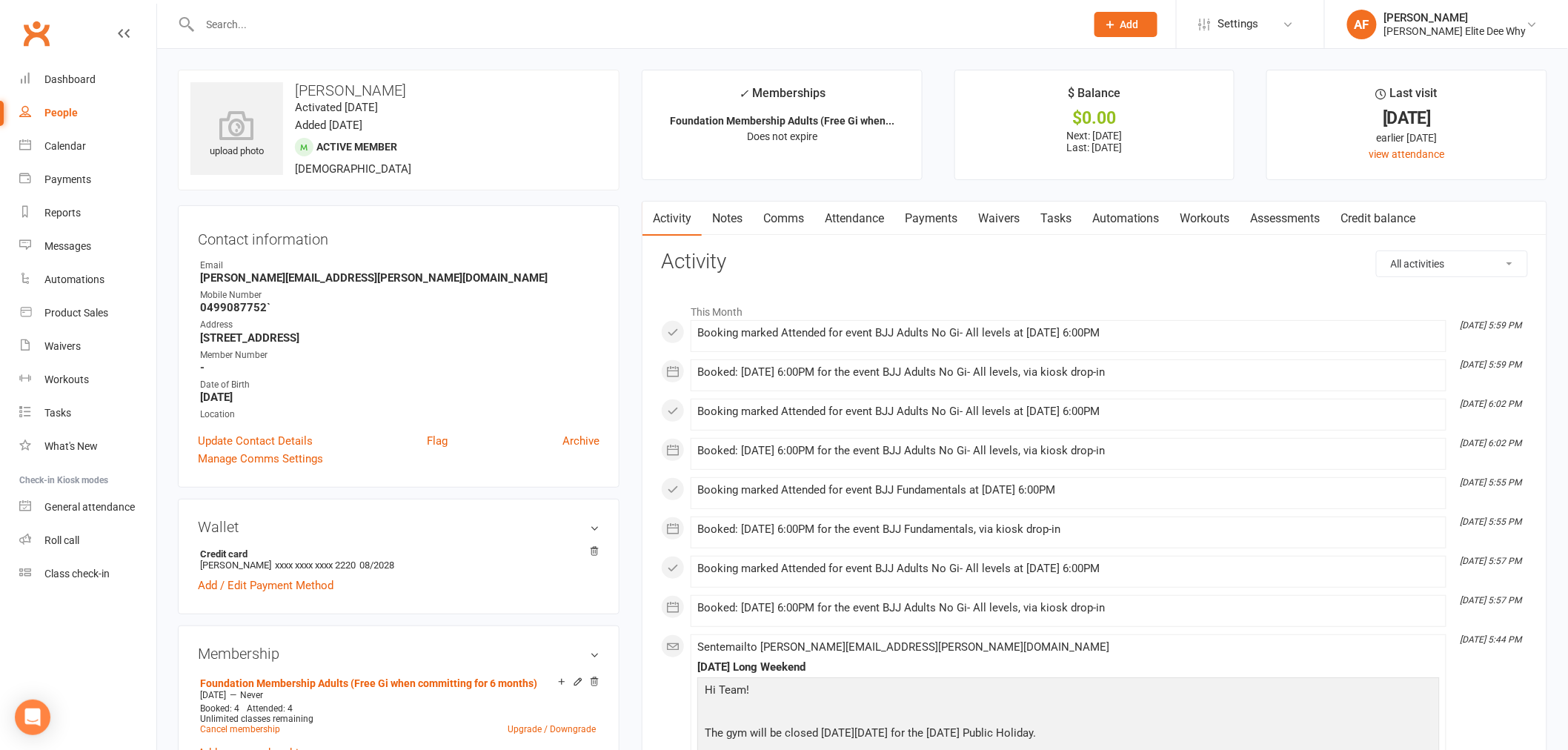
click at [46, 101] on link "People" at bounding box center [87, 113] width 137 height 33
select select "50"
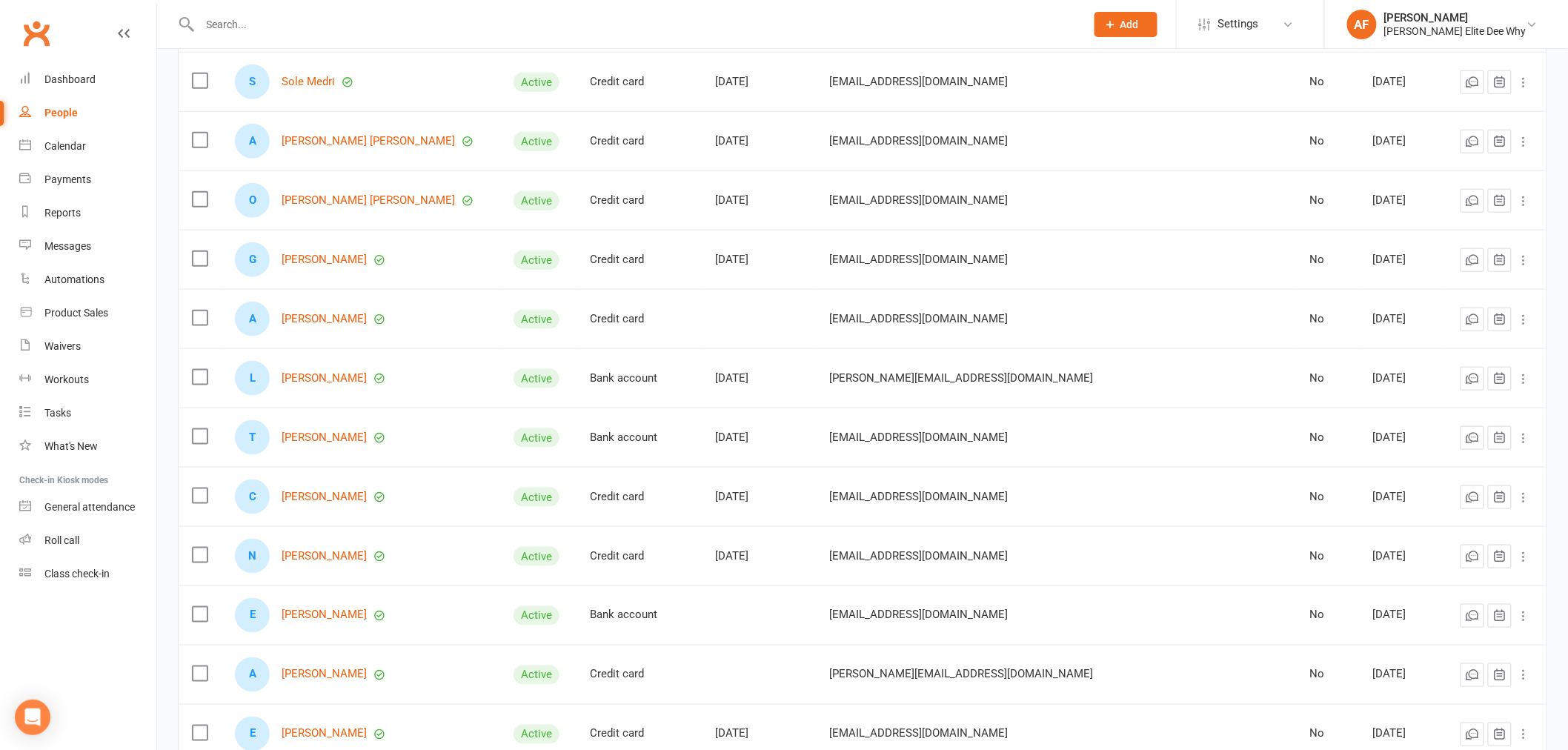
scroll to position [576, 0]
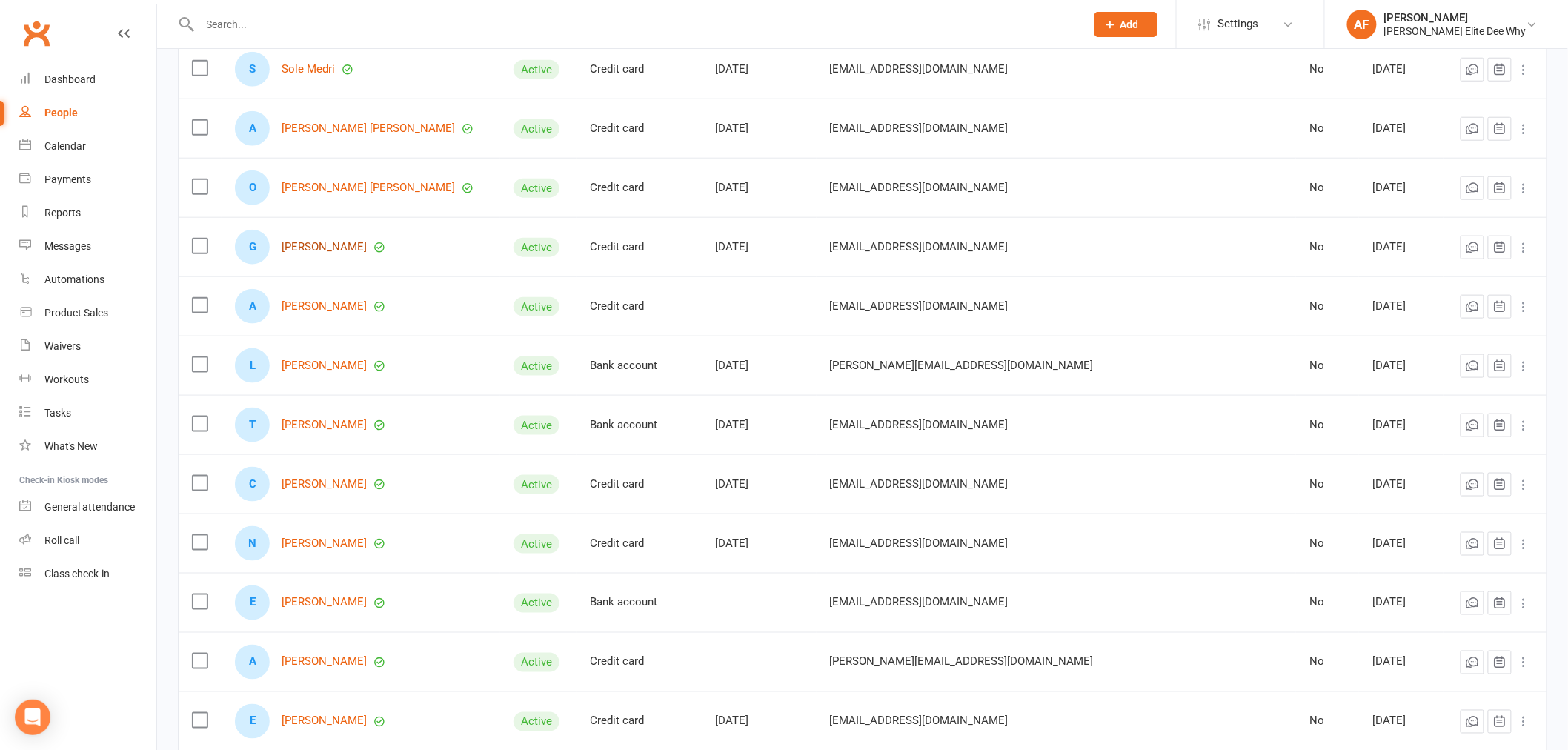
click at [332, 249] on link "[PERSON_NAME]" at bounding box center [324, 247] width 85 height 13
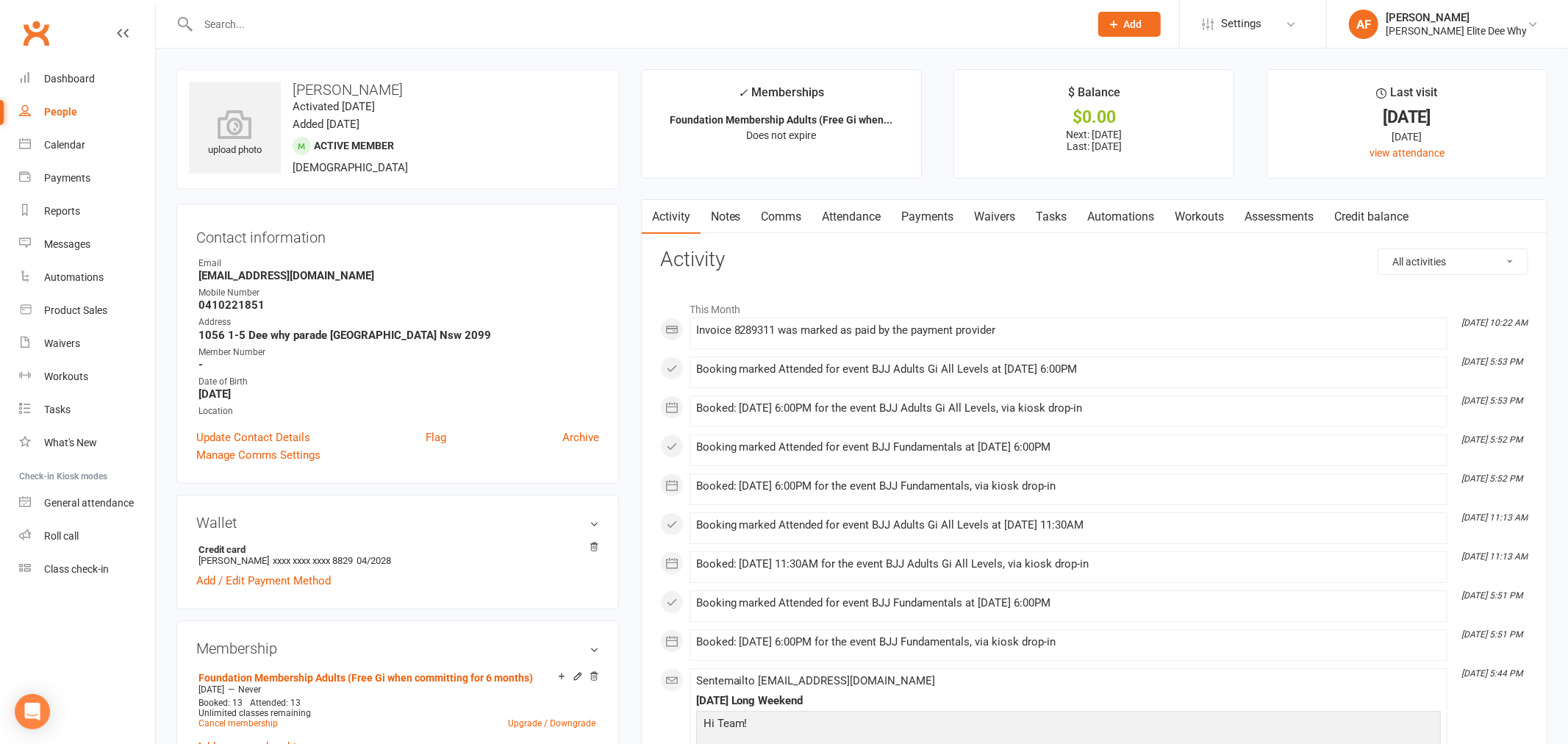
select select "50"
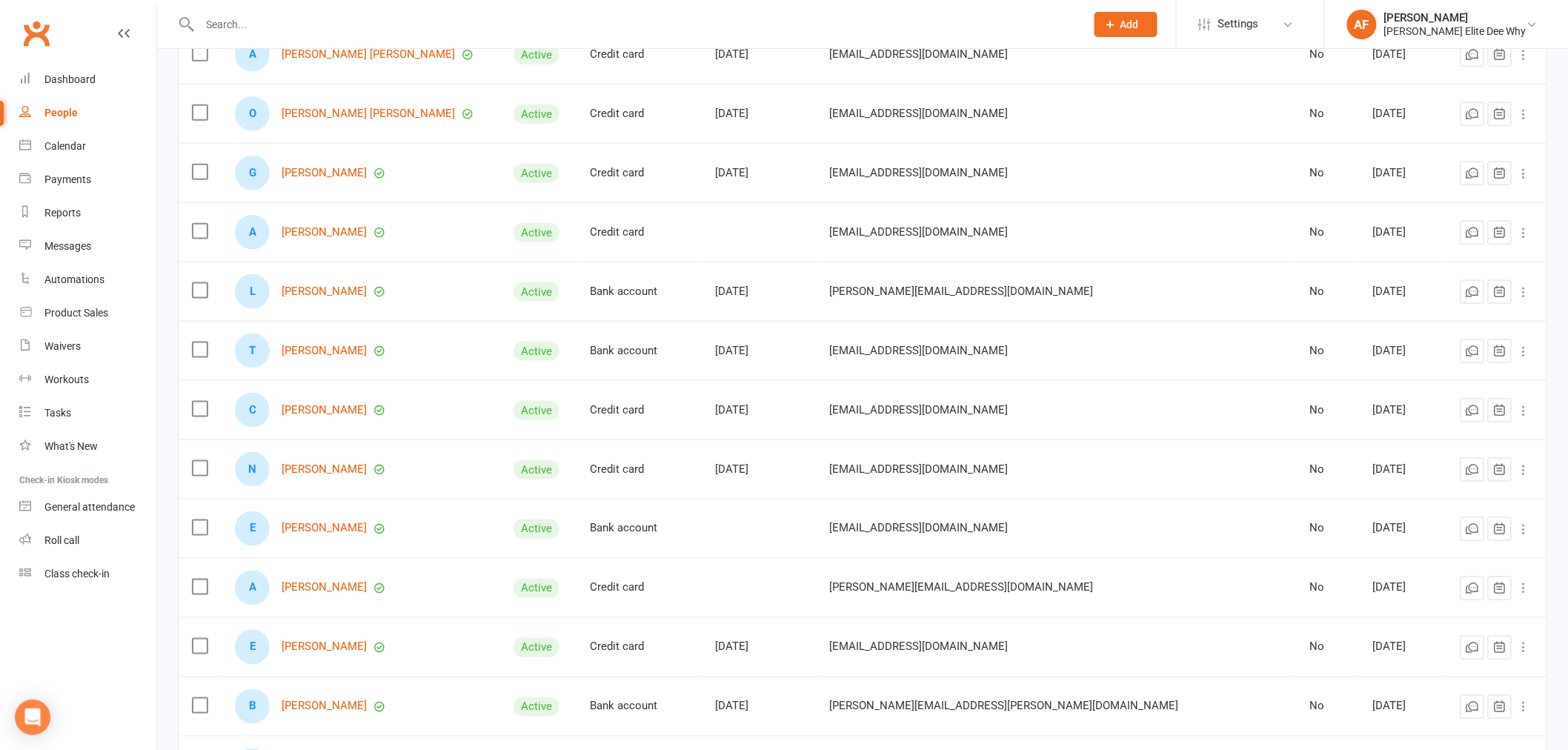
scroll to position [659, 0]
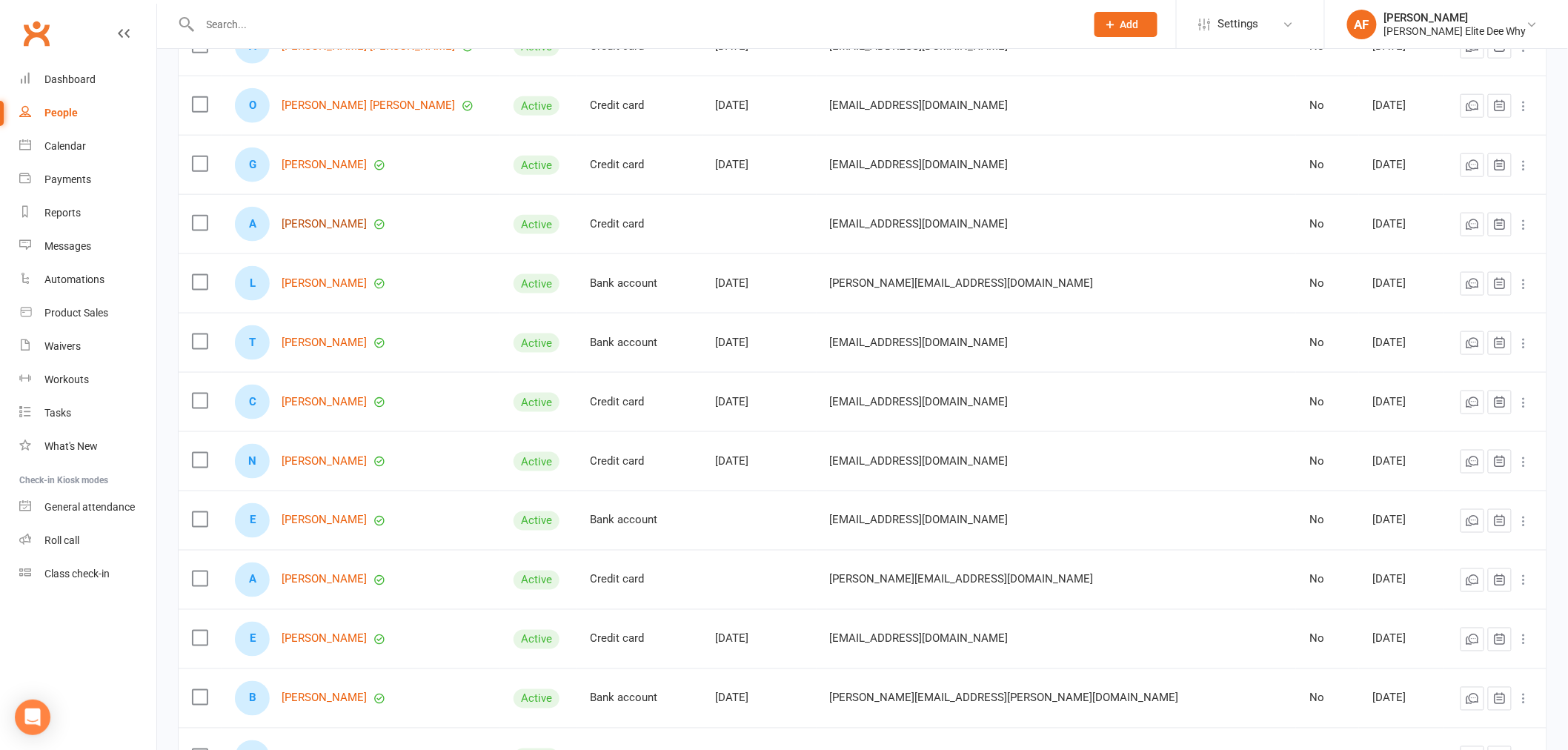
click at [344, 221] on link "[PERSON_NAME]" at bounding box center [324, 224] width 85 height 13
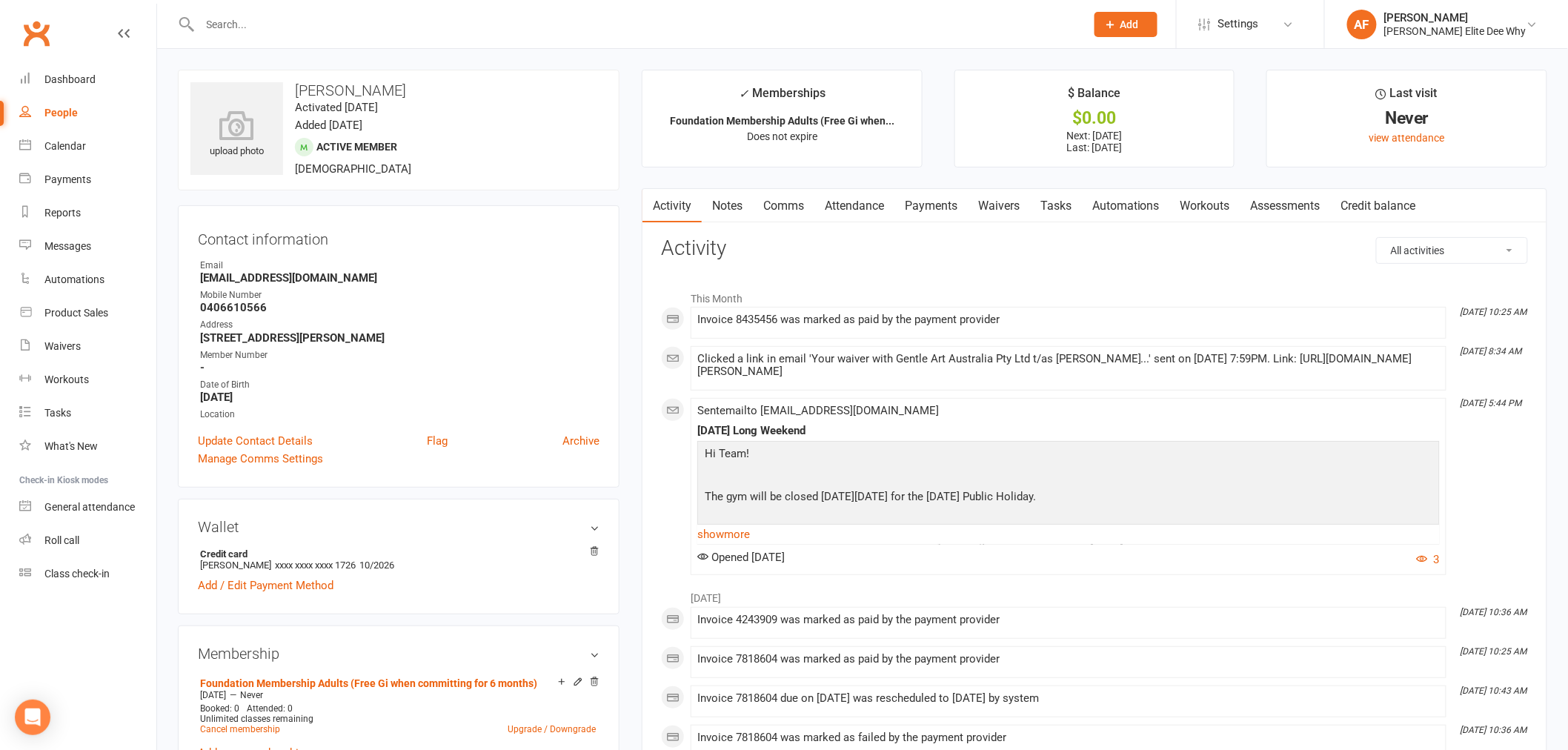
click at [942, 206] on link "Payments" at bounding box center [931, 206] width 73 height 34
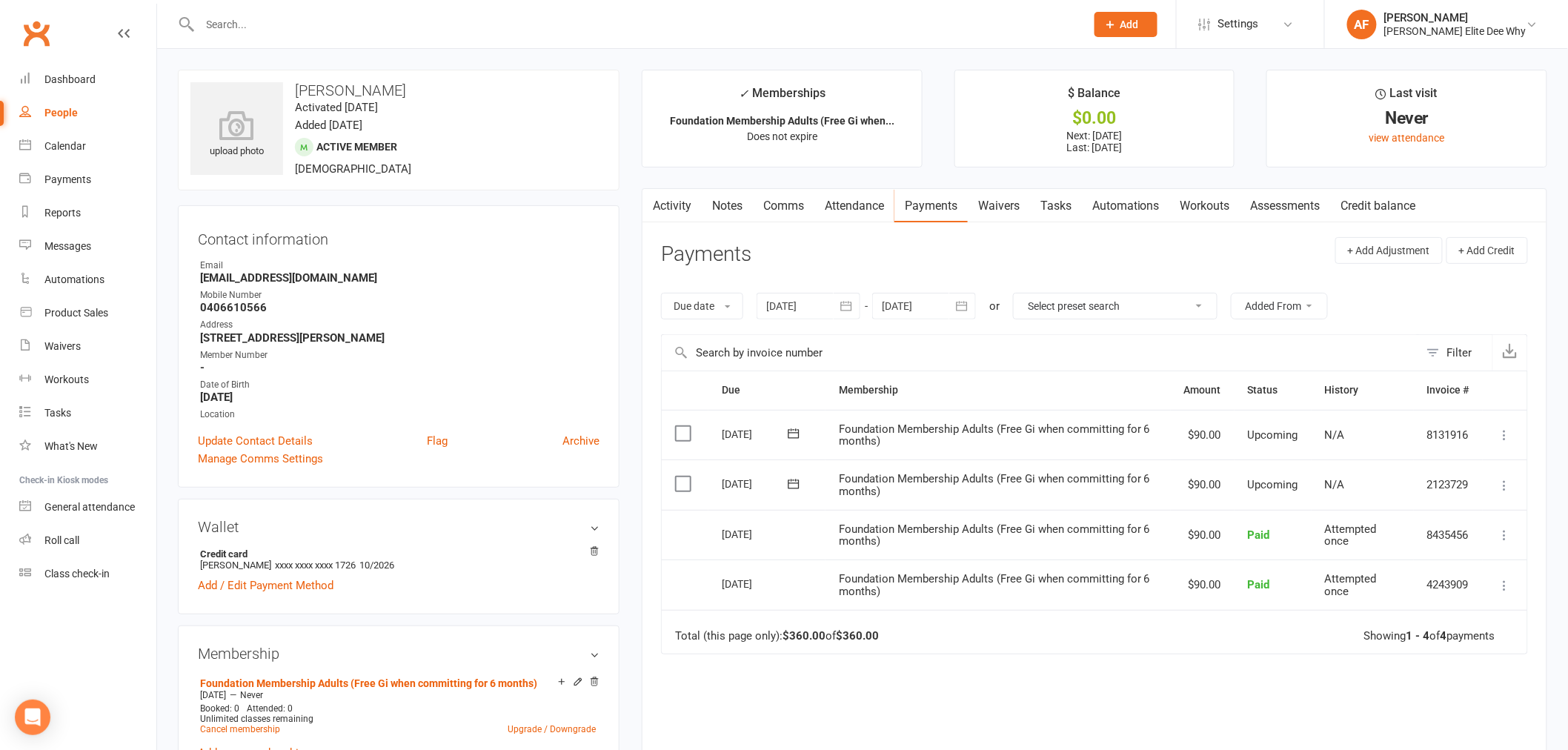
click at [123, 32] on icon at bounding box center [123, 33] width 12 height 12
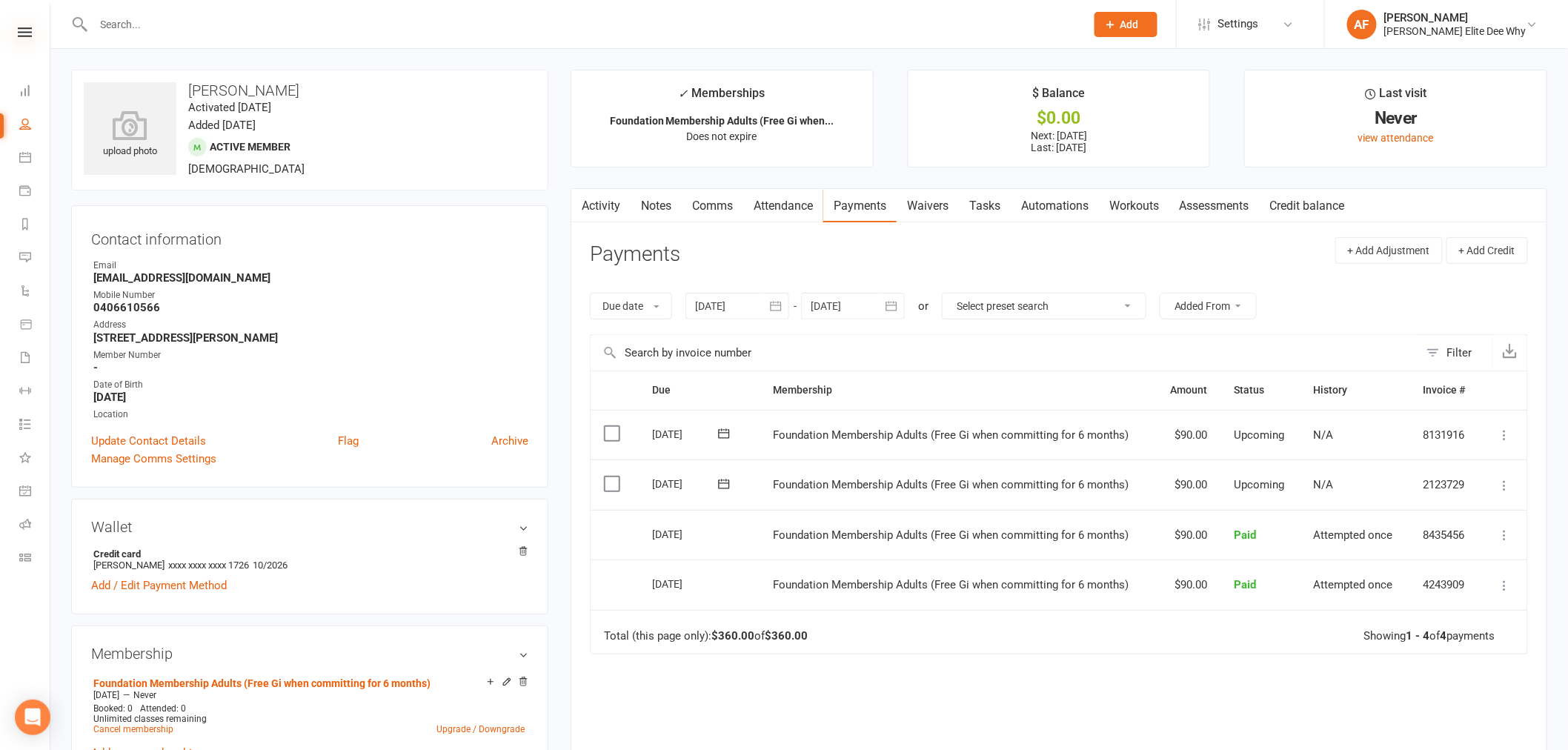
click at [24, 27] on icon at bounding box center [25, 32] width 14 height 10
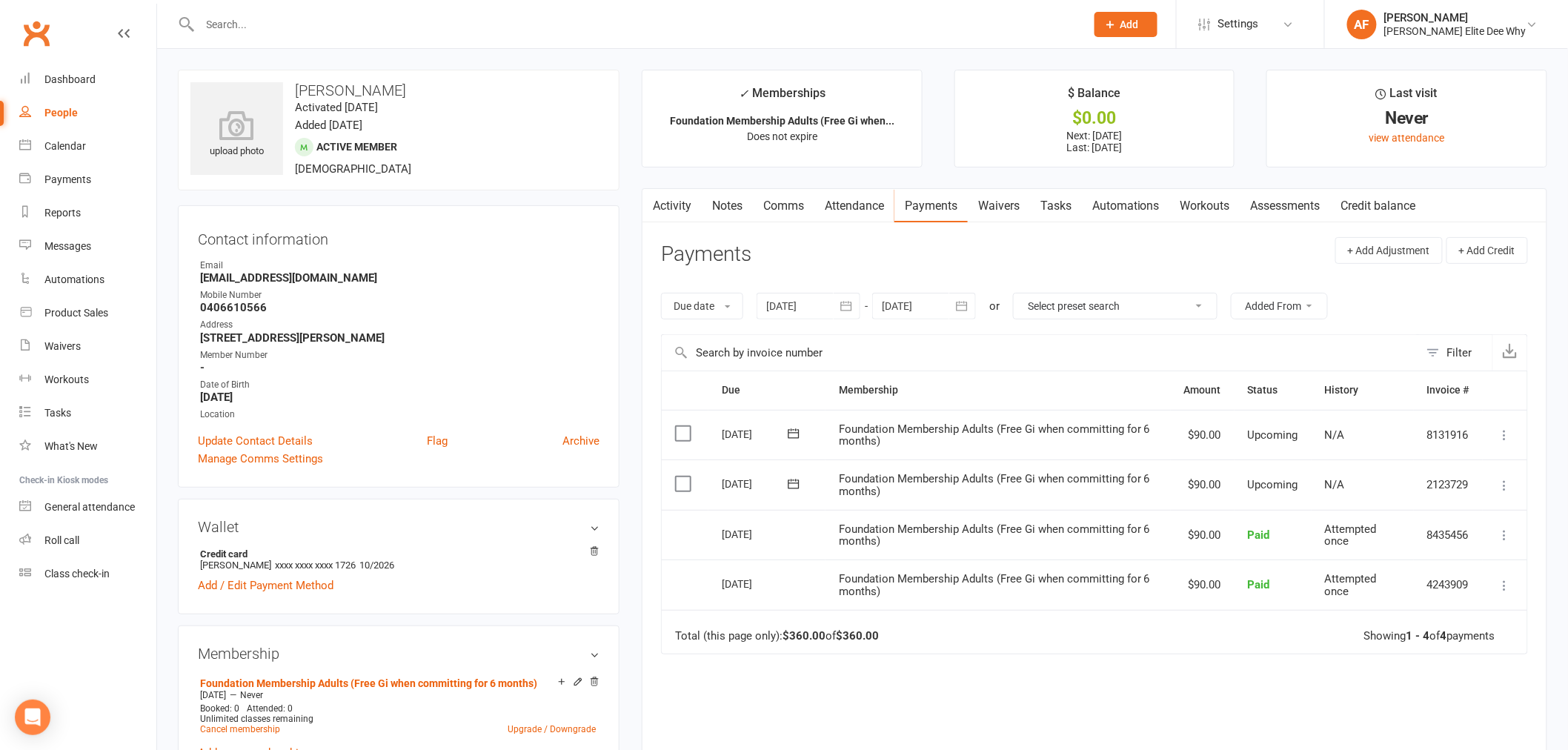
select select "50"
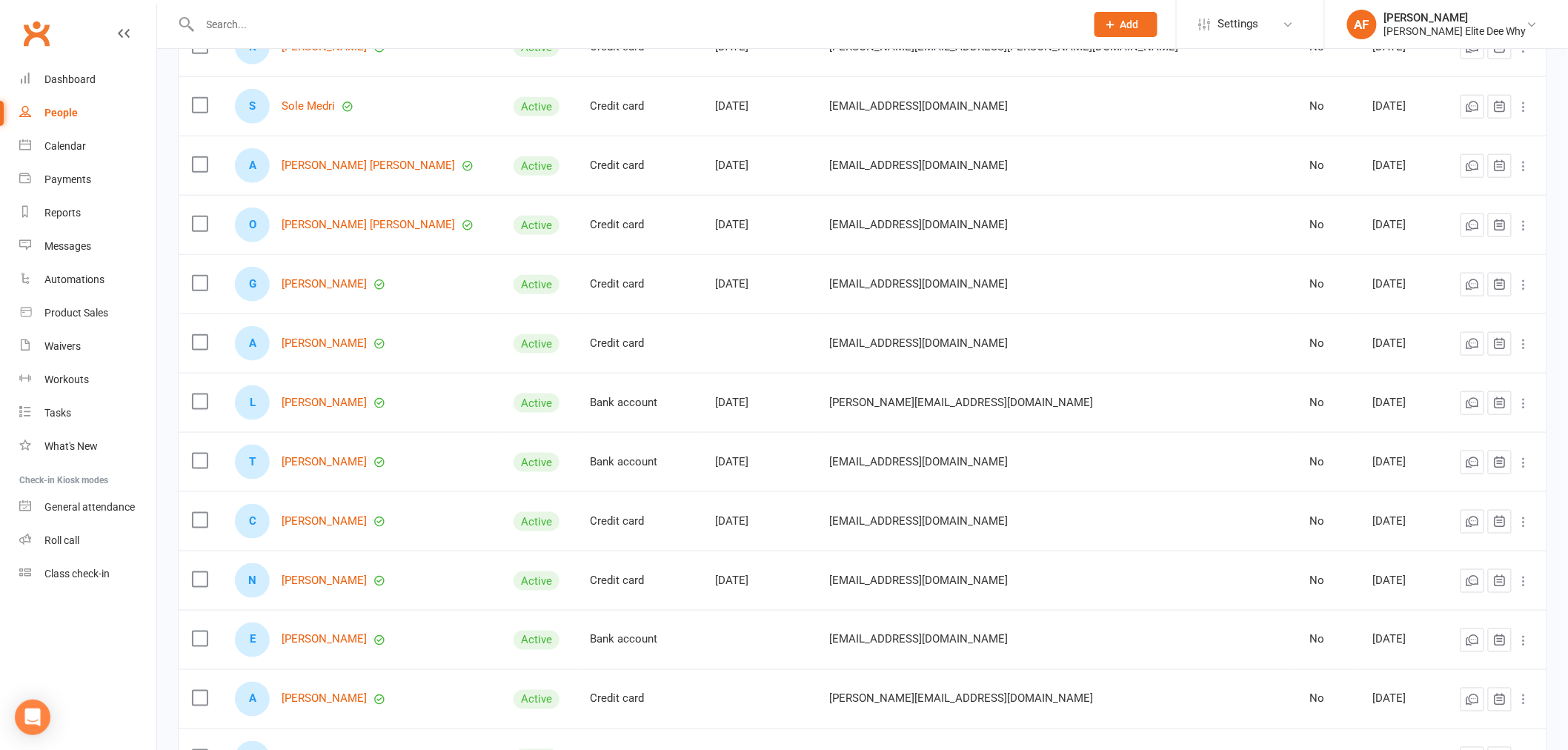
scroll to position [576, 0]
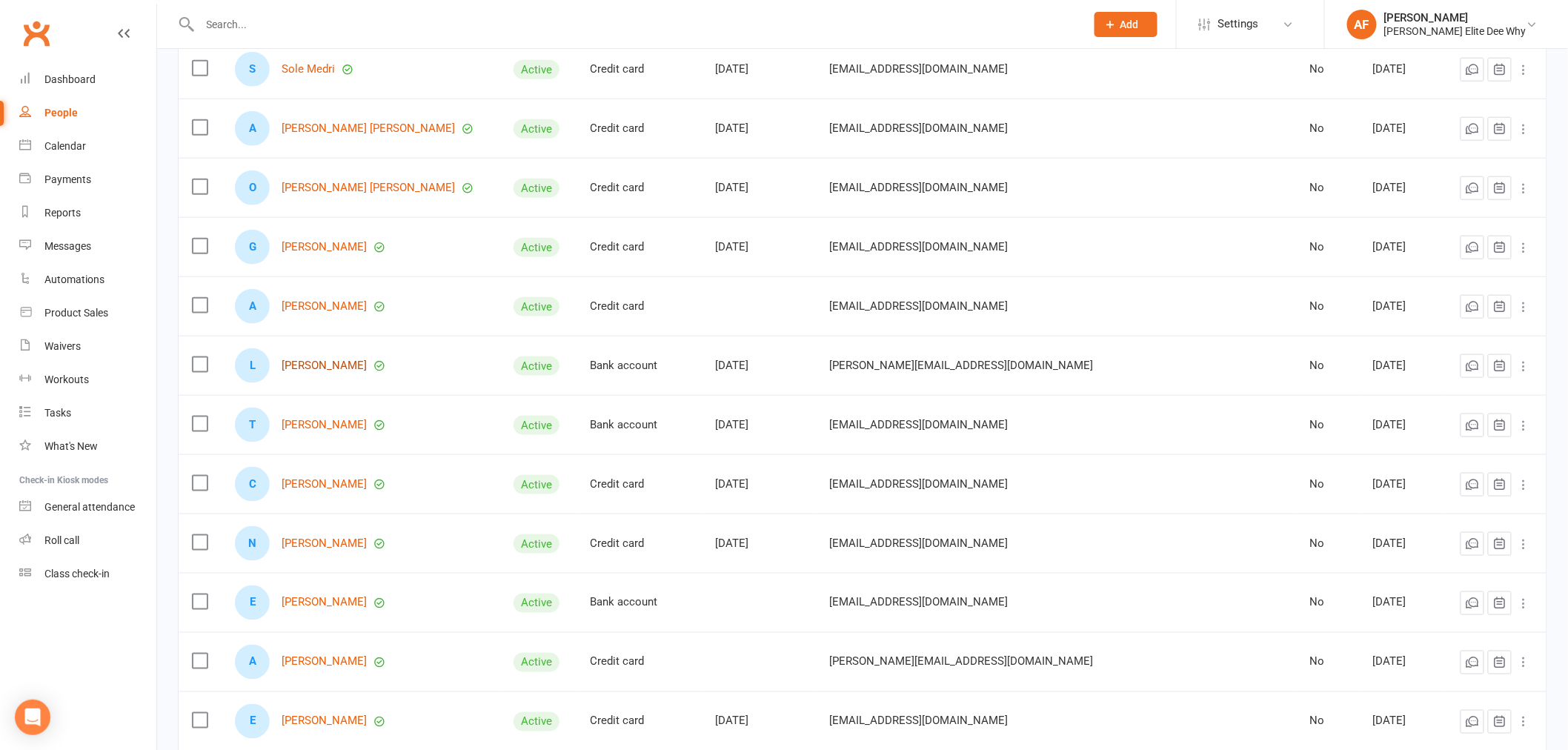
click at [341, 369] on link "[PERSON_NAME]" at bounding box center [324, 366] width 85 height 13
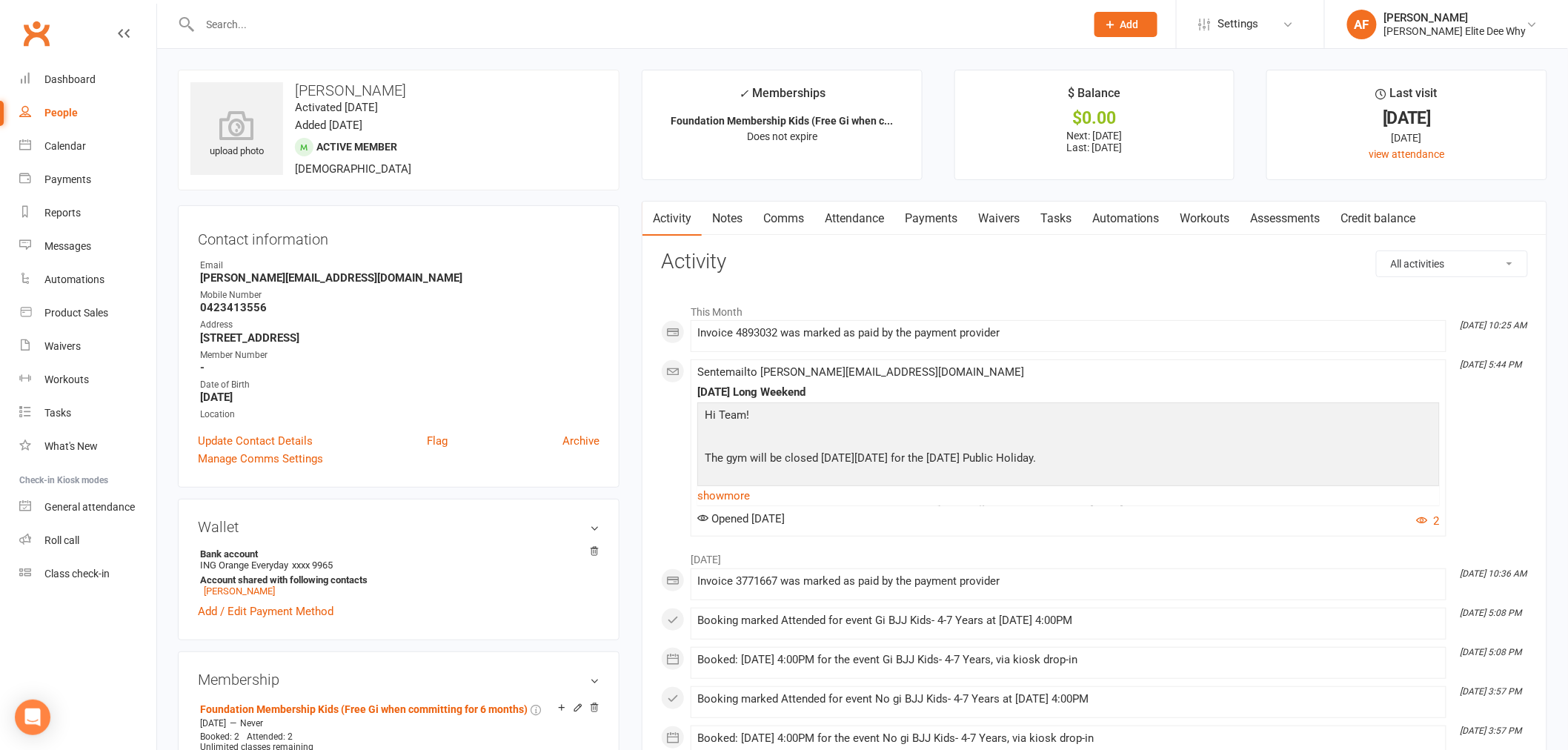
select select "50"
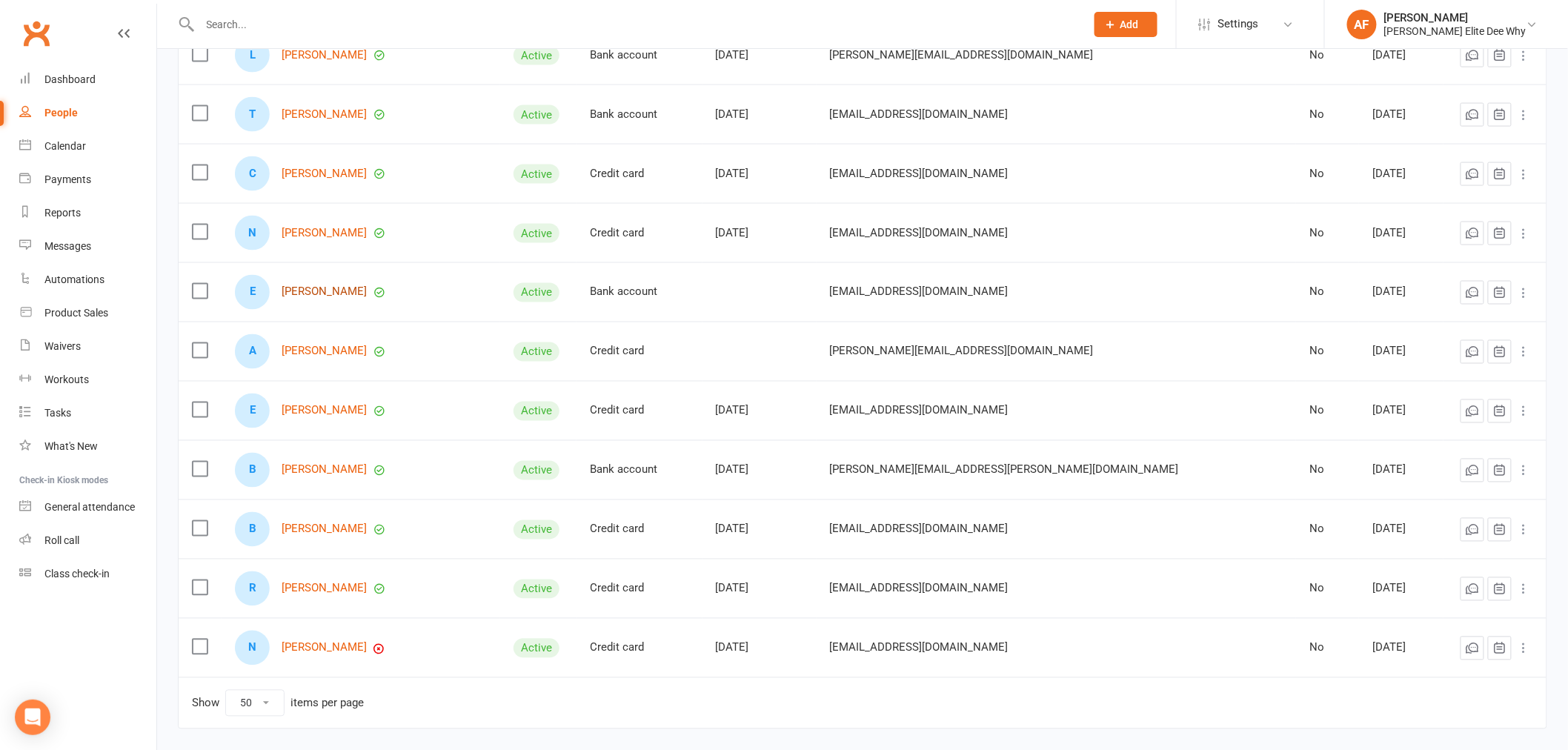
scroll to position [906, 0]
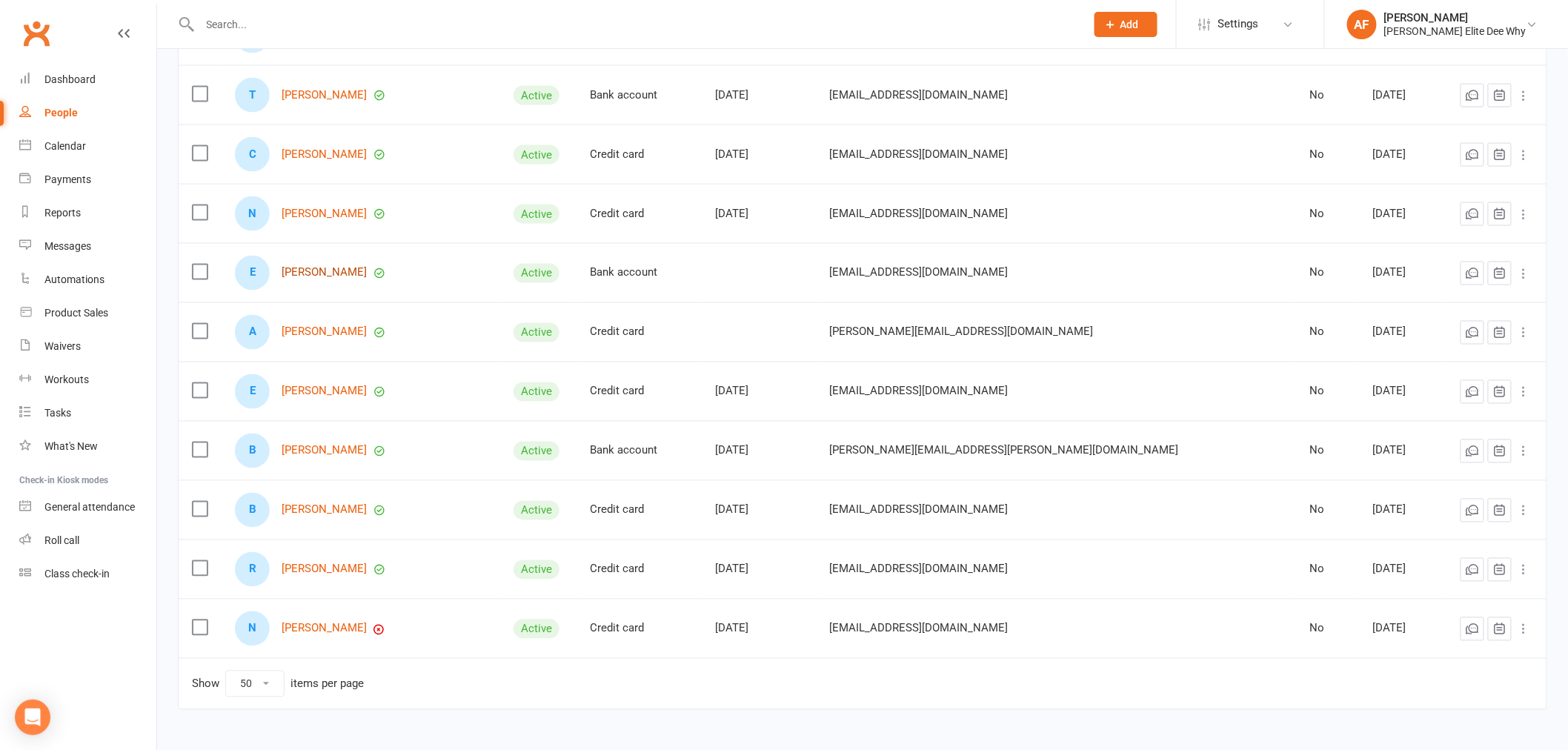
click at [324, 270] on link "[PERSON_NAME]" at bounding box center [324, 274] width 85 height 13
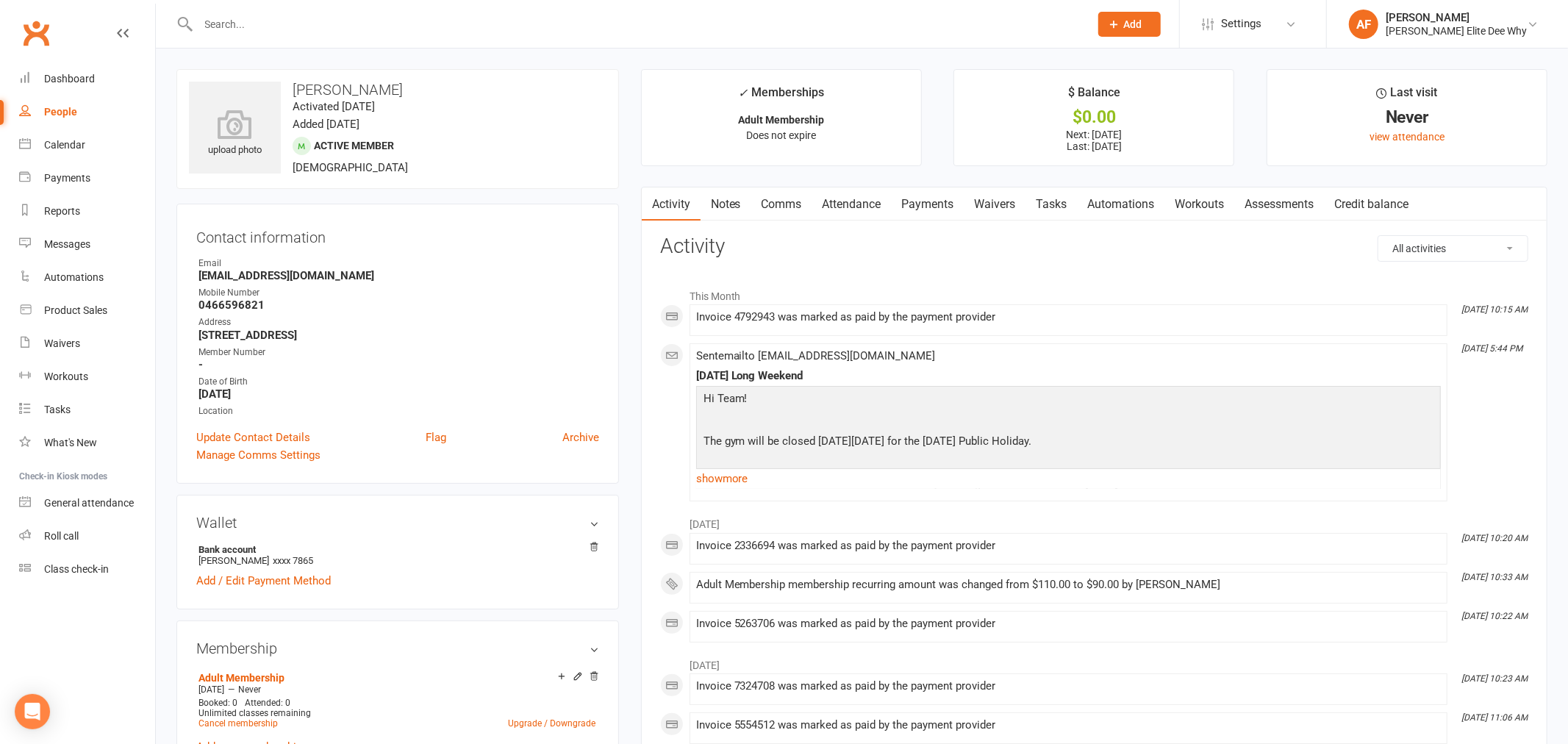
select select "50"
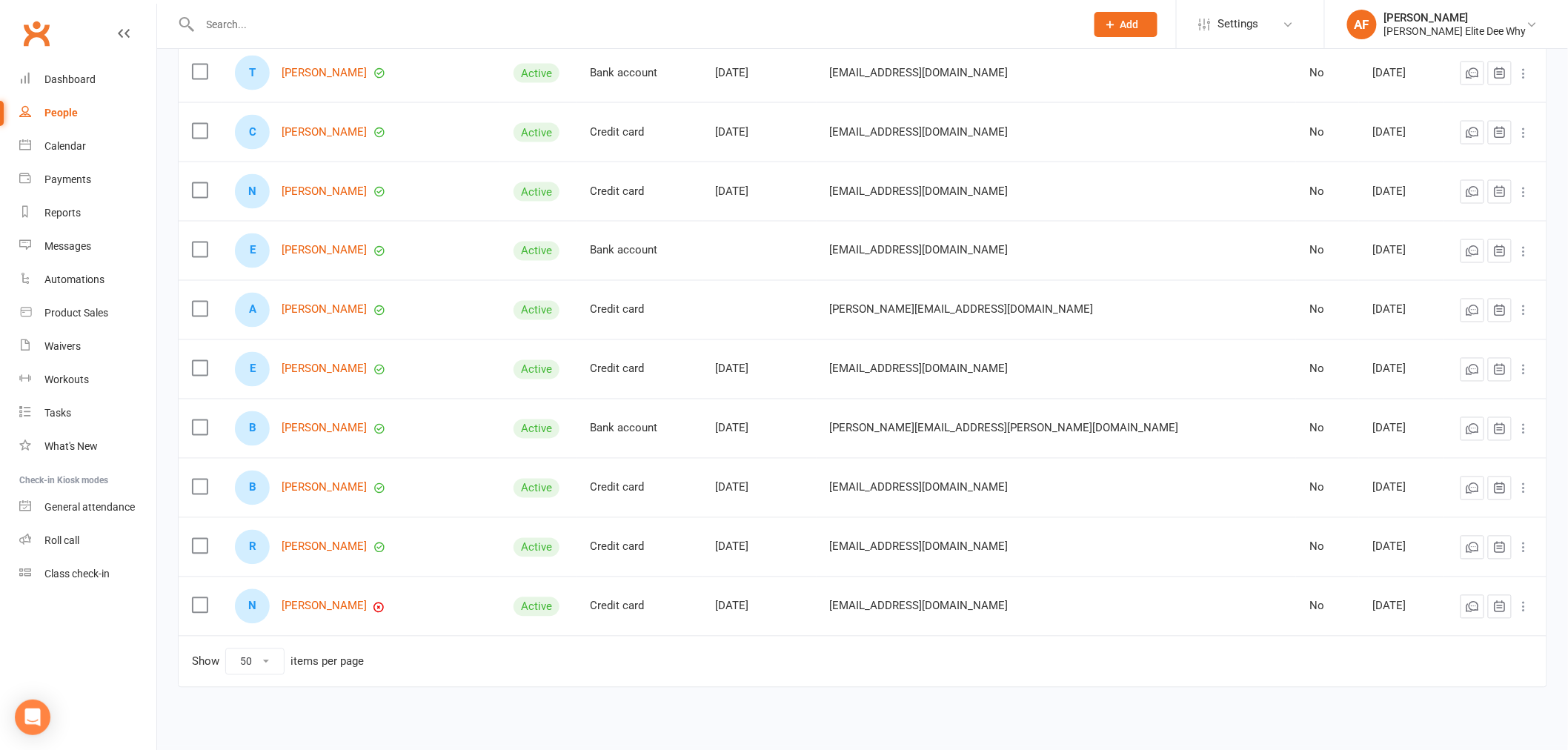
scroll to position [946, 0]
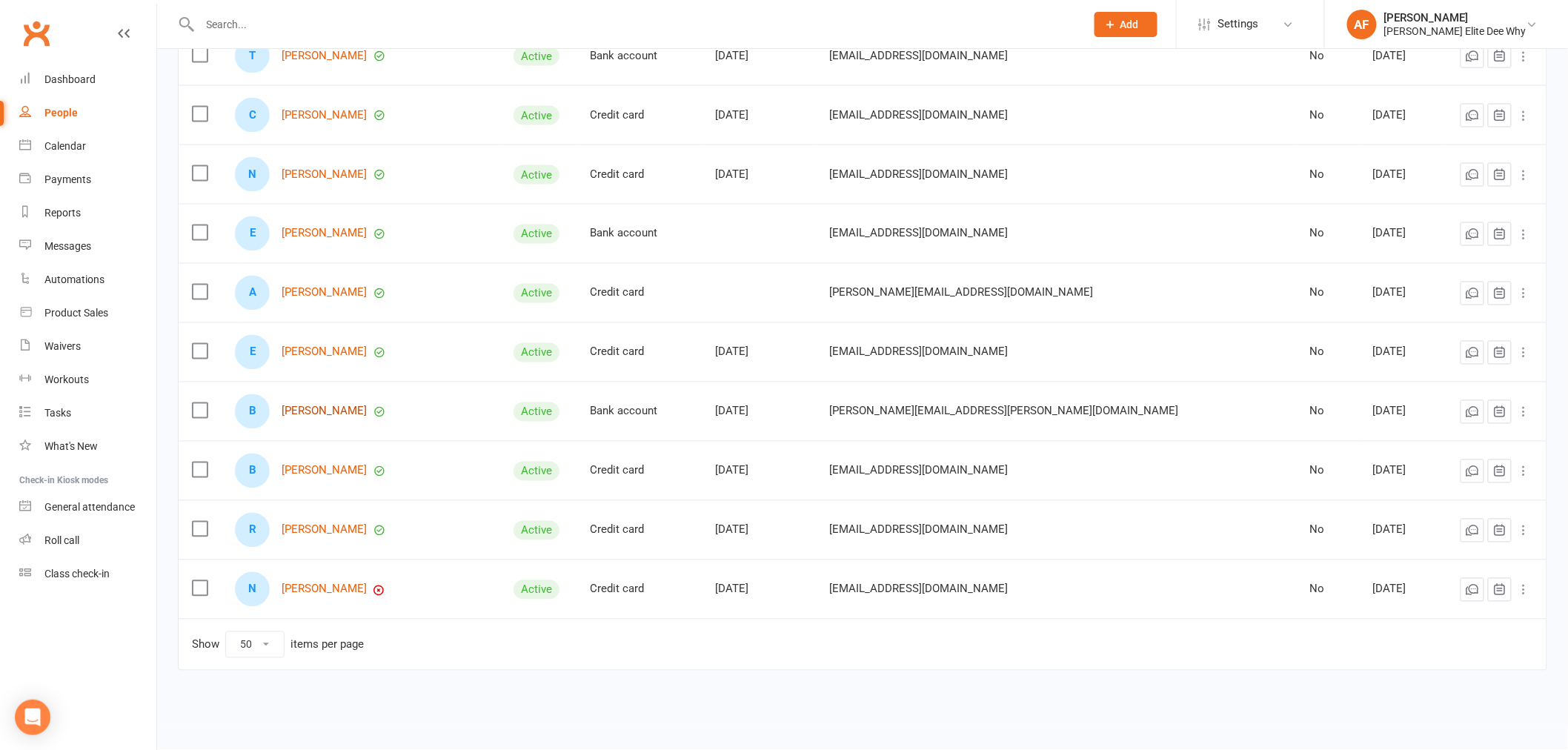
click at [332, 414] on link "[PERSON_NAME]" at bounding box center [324, 412] width 85 height 13
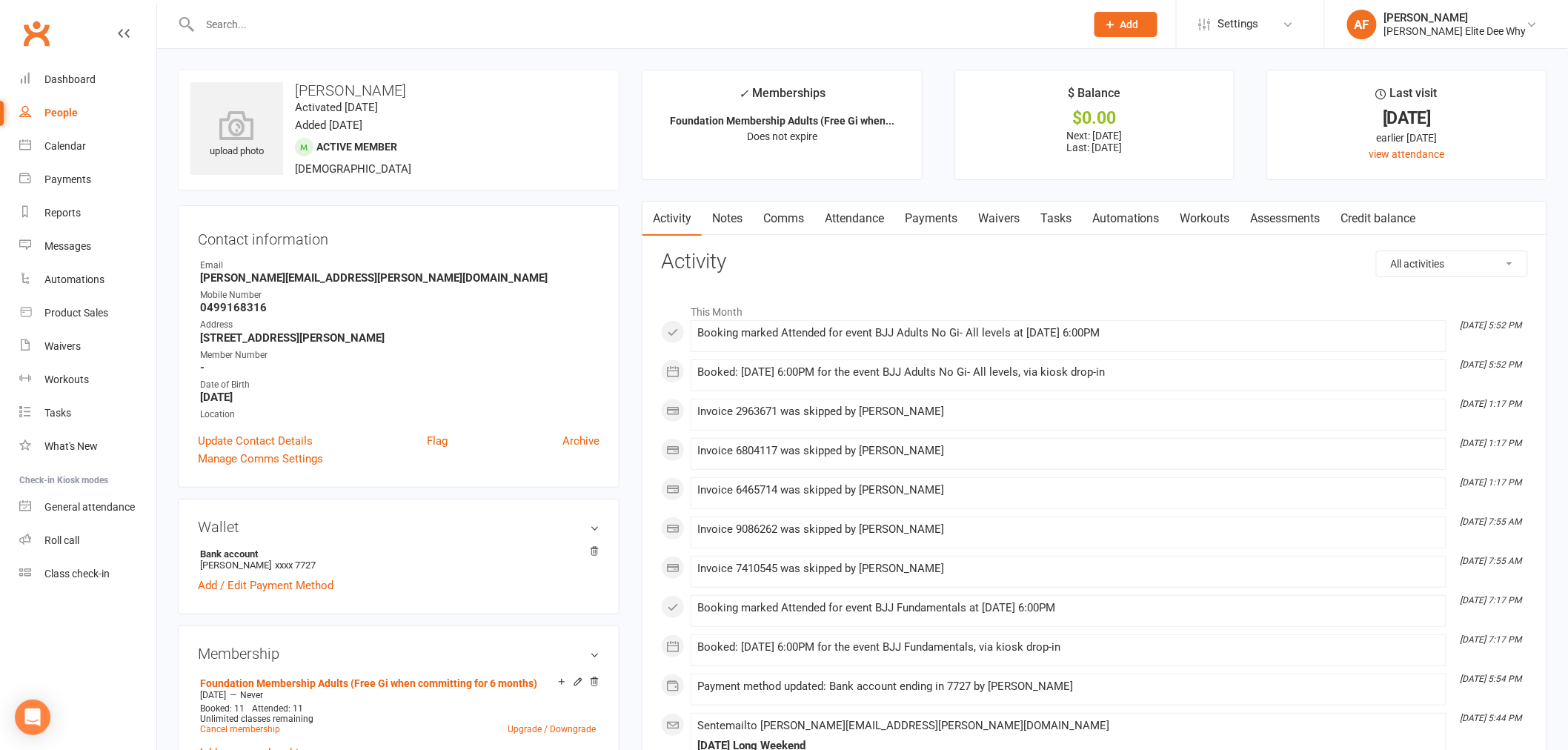
select select "50"
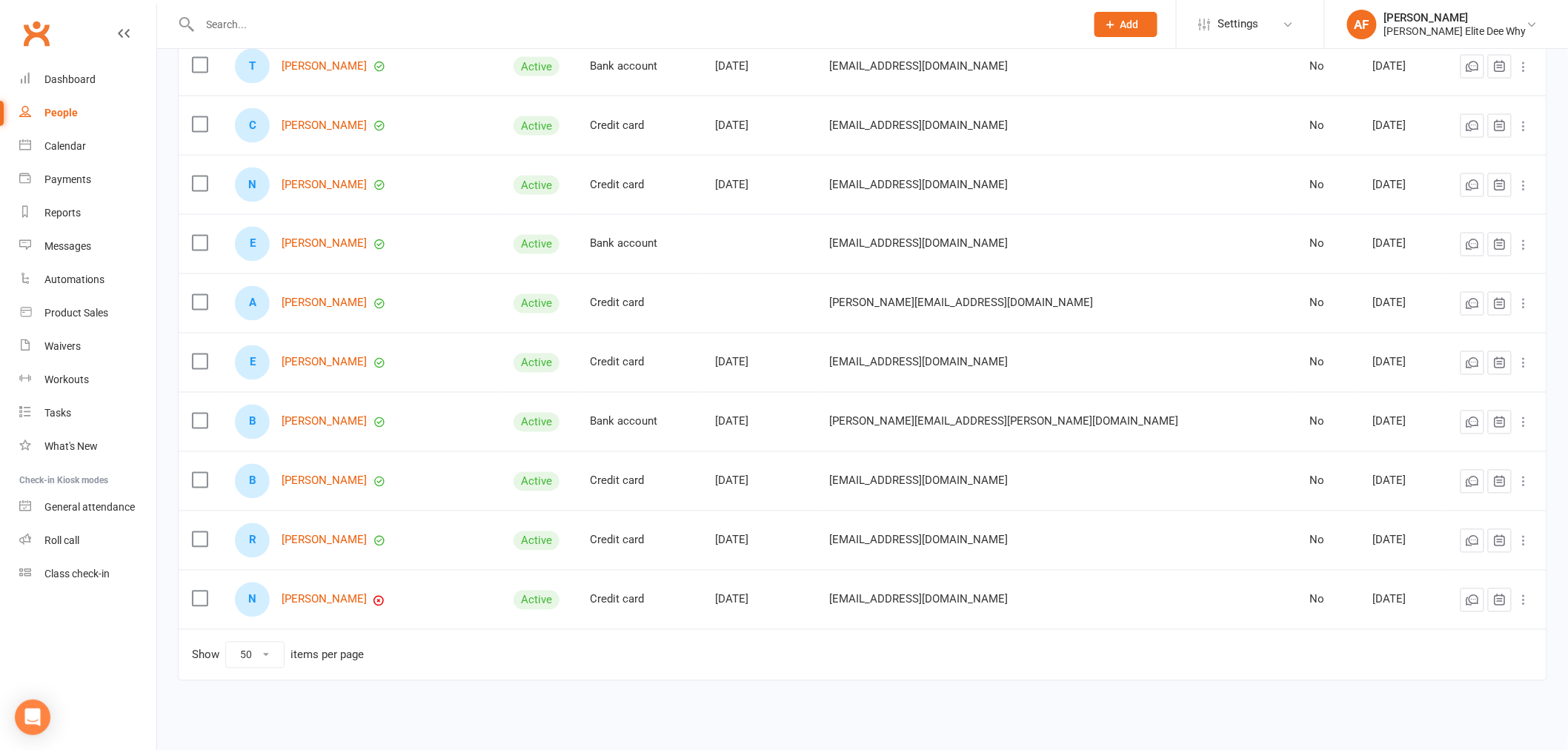
scroll to position [946, 0]
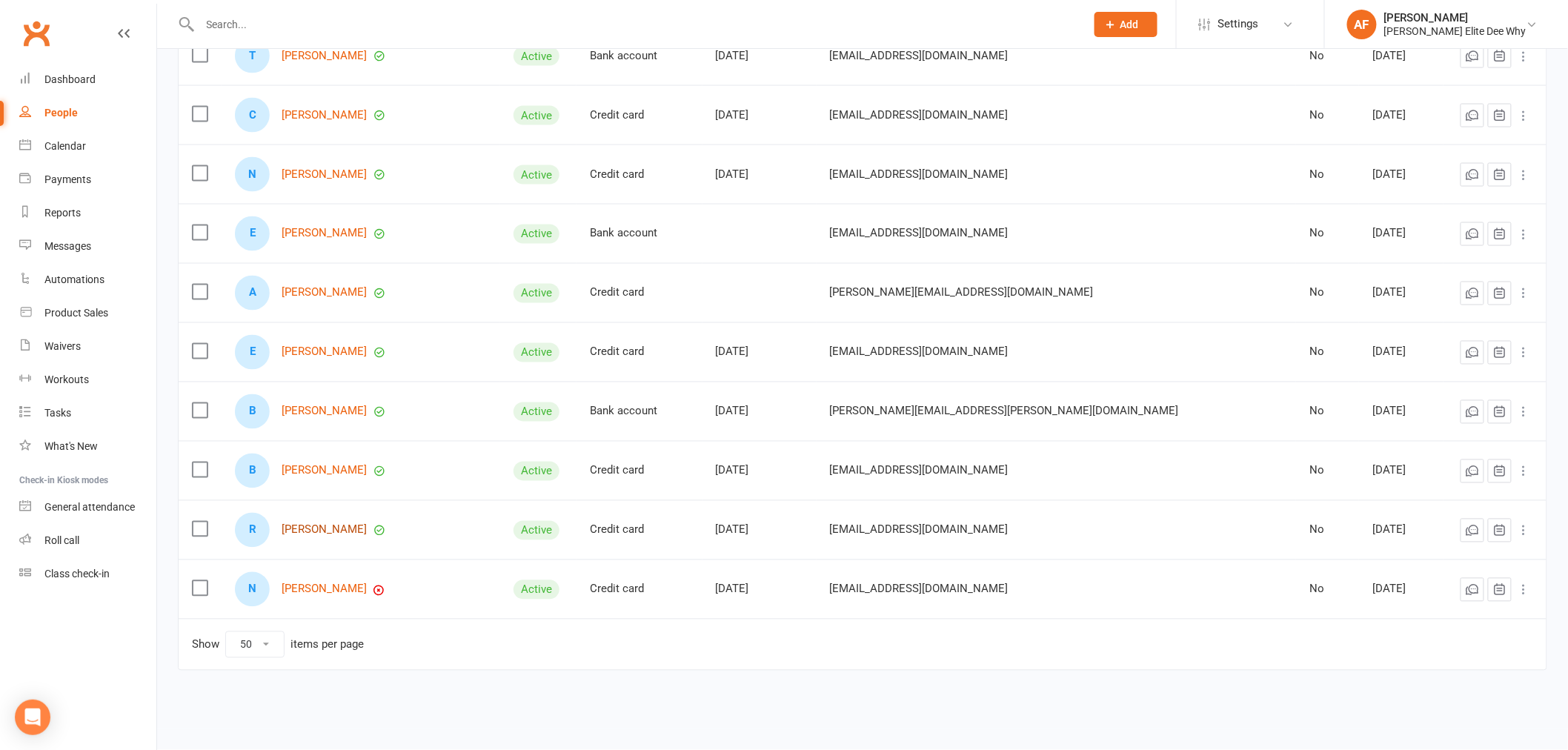
click at [335, 532] on link "[PERSON_NAME]" at bounding box center [324, 530] width 85 height 13
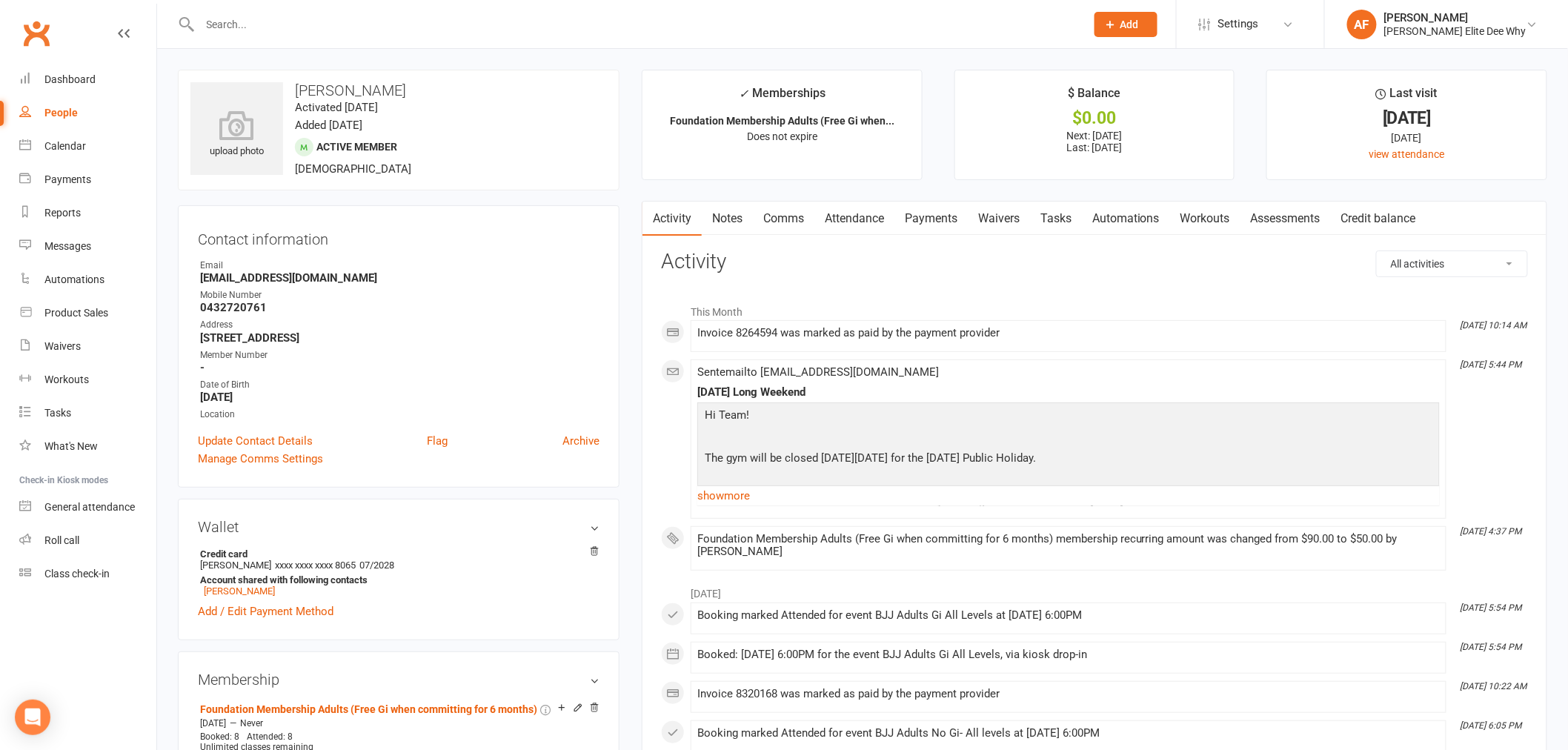
select select "50"
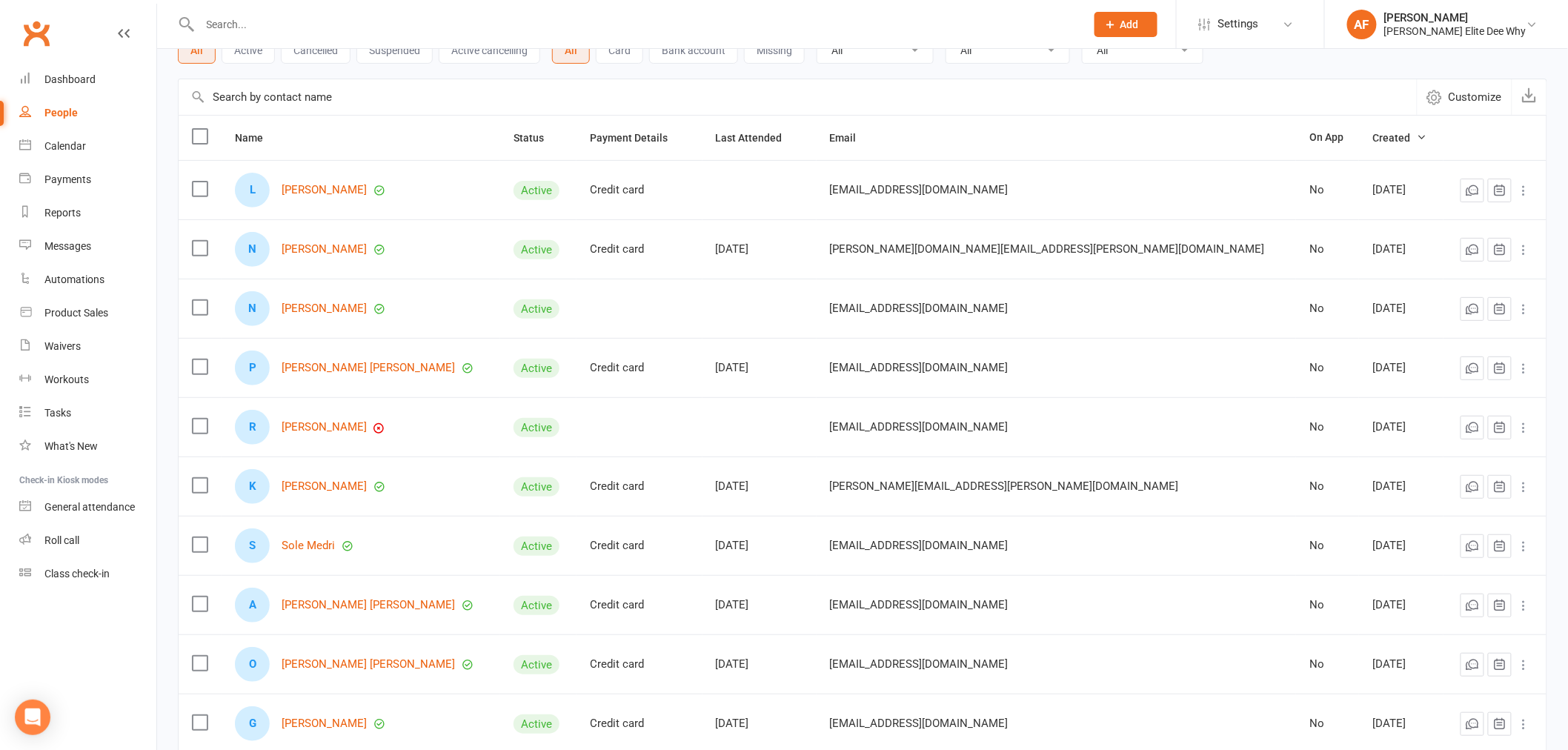
scroll to position [41, 0]
